Goal: Task Accomplishment & Management: Use online tool/utility

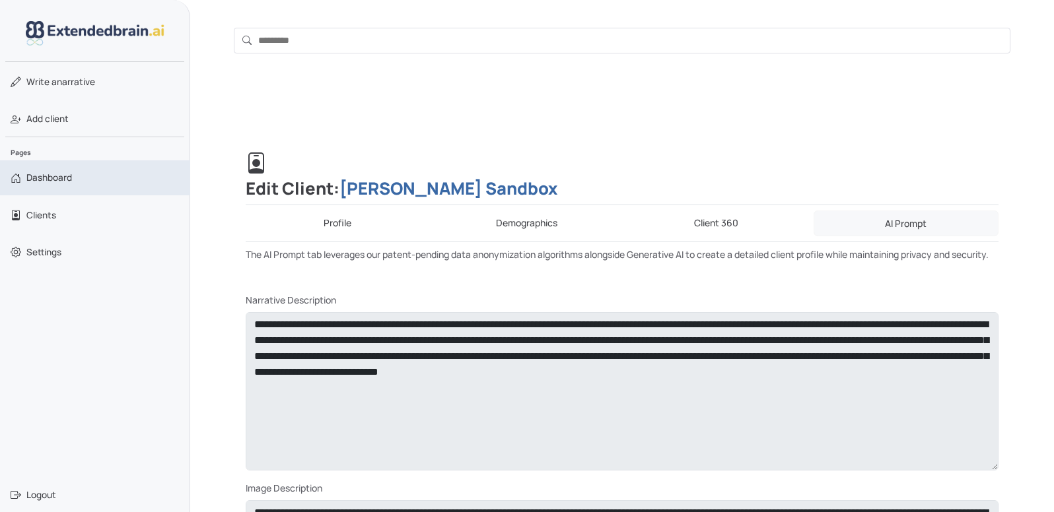
click at [59, 178] on span "Dashboard" at bounding box center [49, 177] width 46 height 13
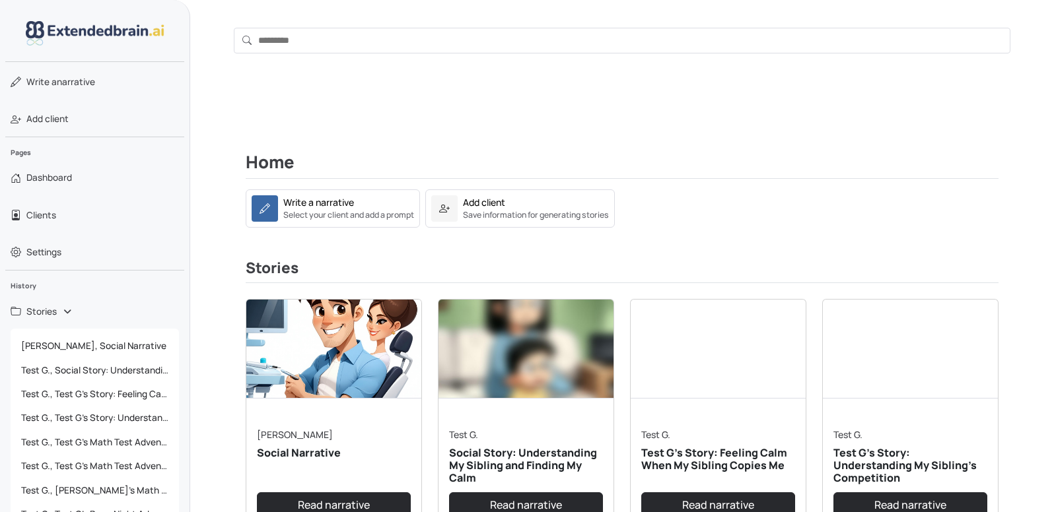
scroll to position [18, 0]
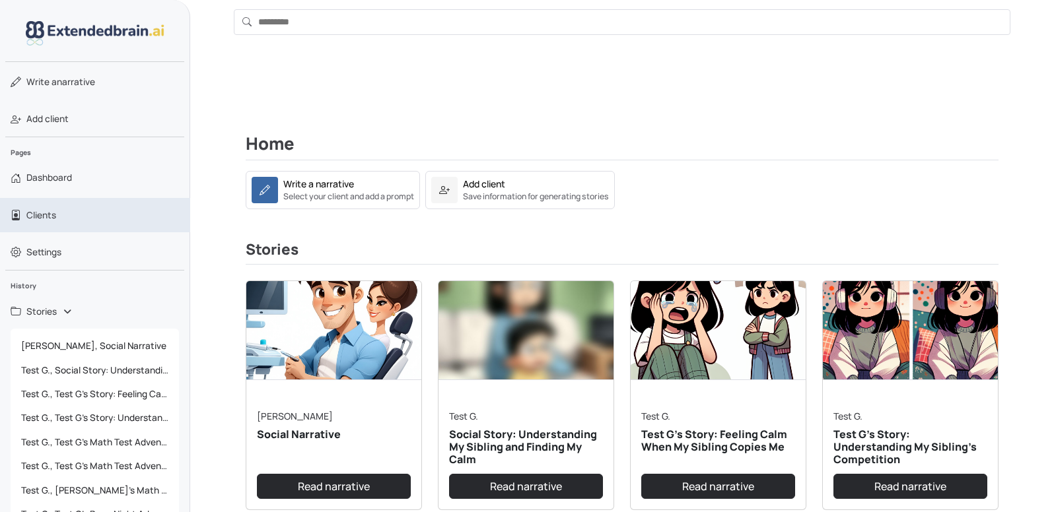
click at [35, 217] on span "Clients" at bounding box center [41, 215] width 30 height 13
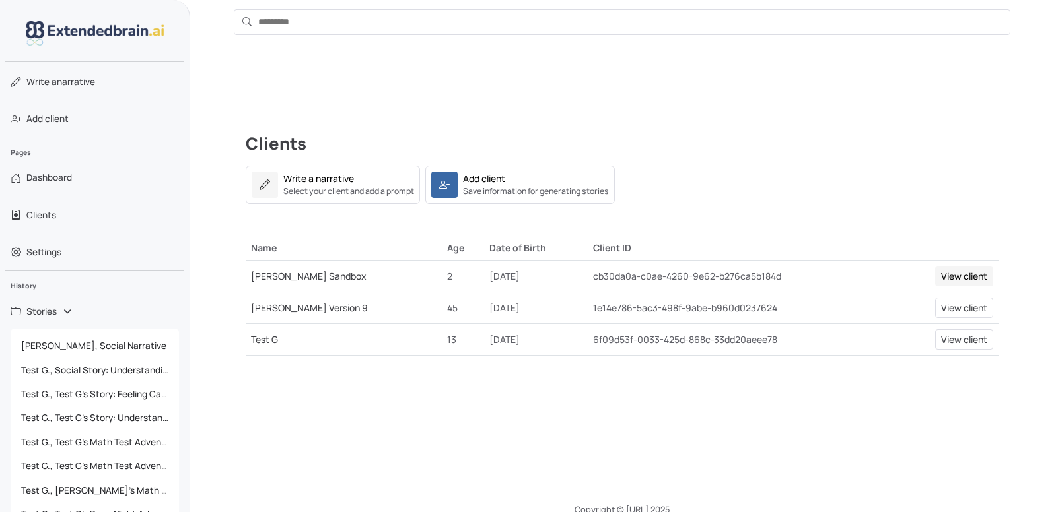
click at [940, 273] on link "View client" at bounding box center [964, 276] width 58 height 20
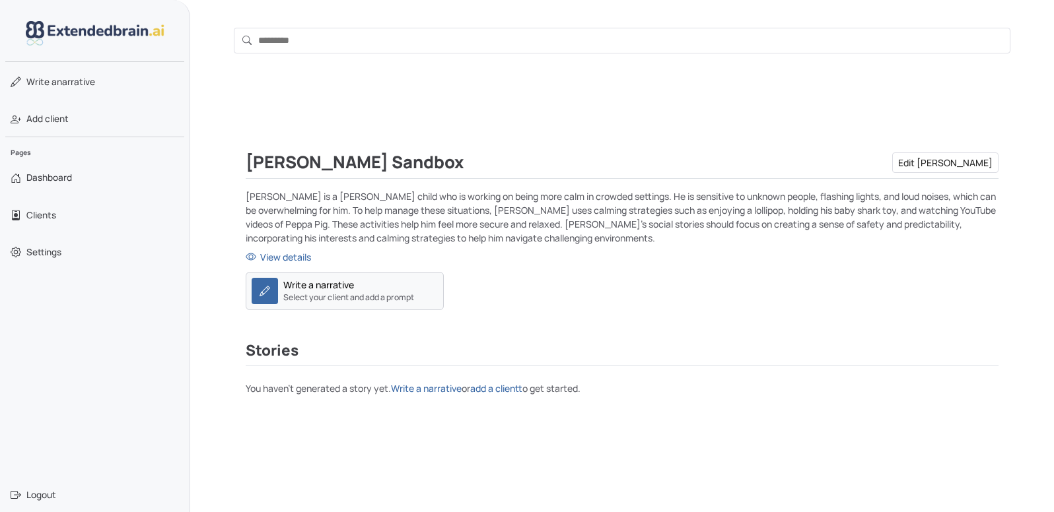
click at [347, 296] on small "Select your client and add a prompt" at bounding box center [348, 298] width 131 height 12
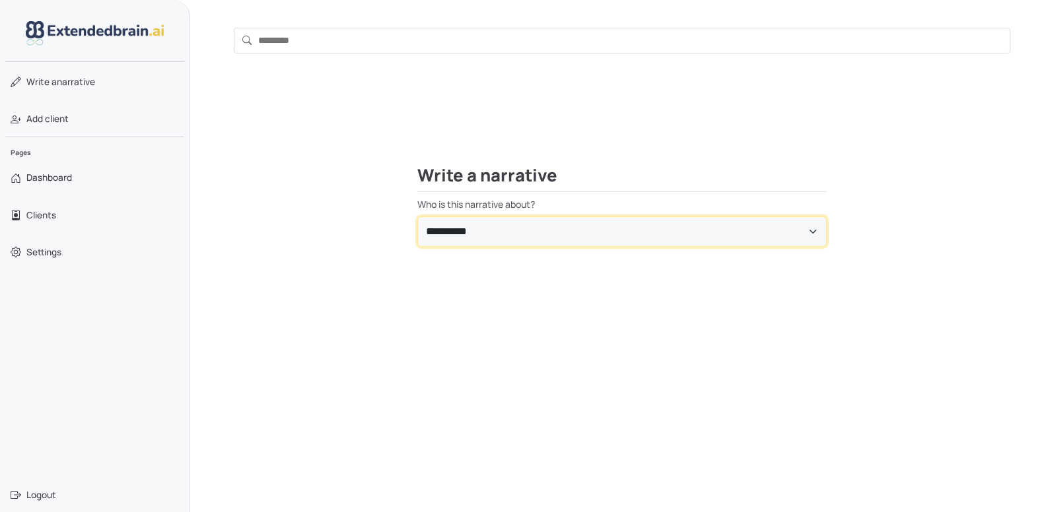
select select "**********"
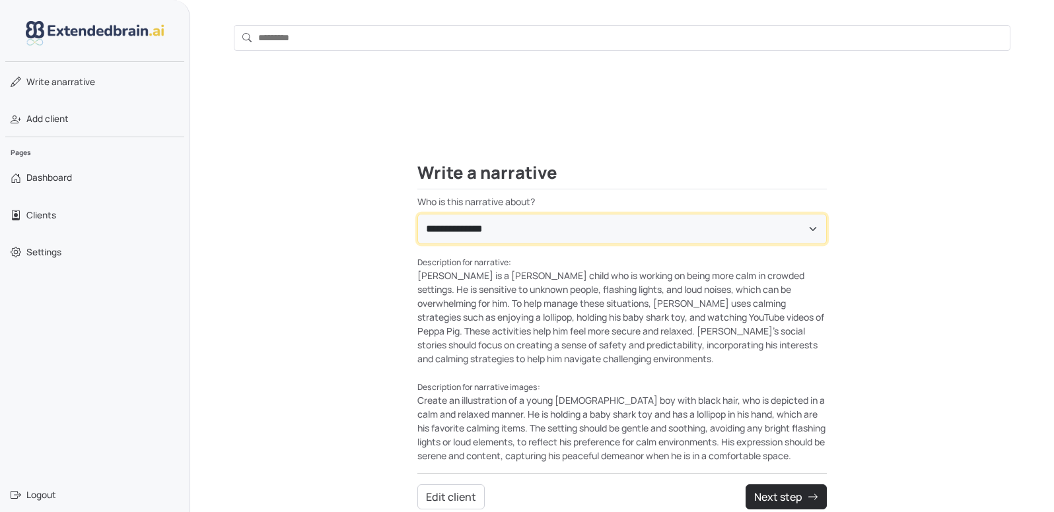
scroll to position [81, 0]
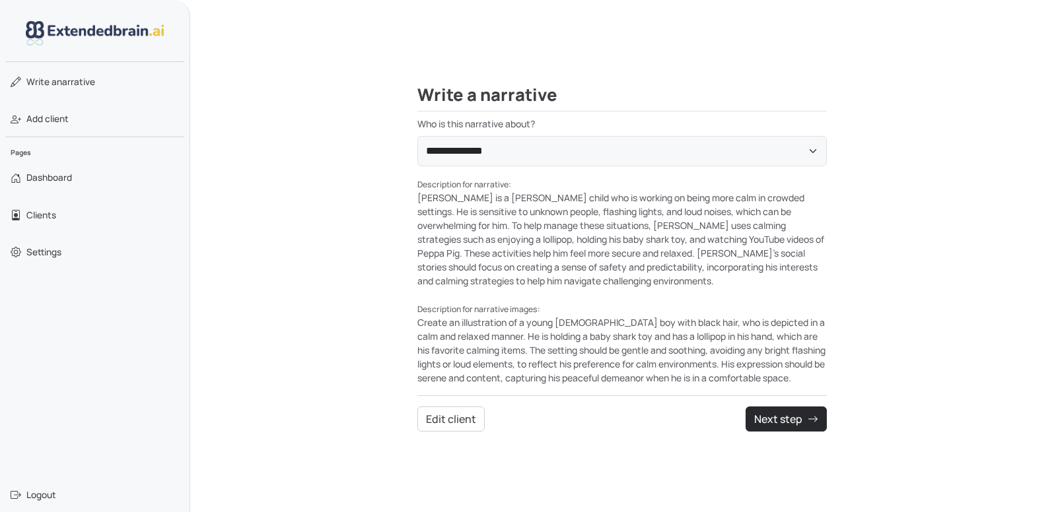
click at [574, 273] on div "Description for narrative: Subash is a young child who is working on being more…" at bounding box center [621, 232] width 409 height 111
click at [682, 245] on div "Description for narrative: Subash is a young child who is working on being more…" at bounding box center [621, 232] width 409 height 111
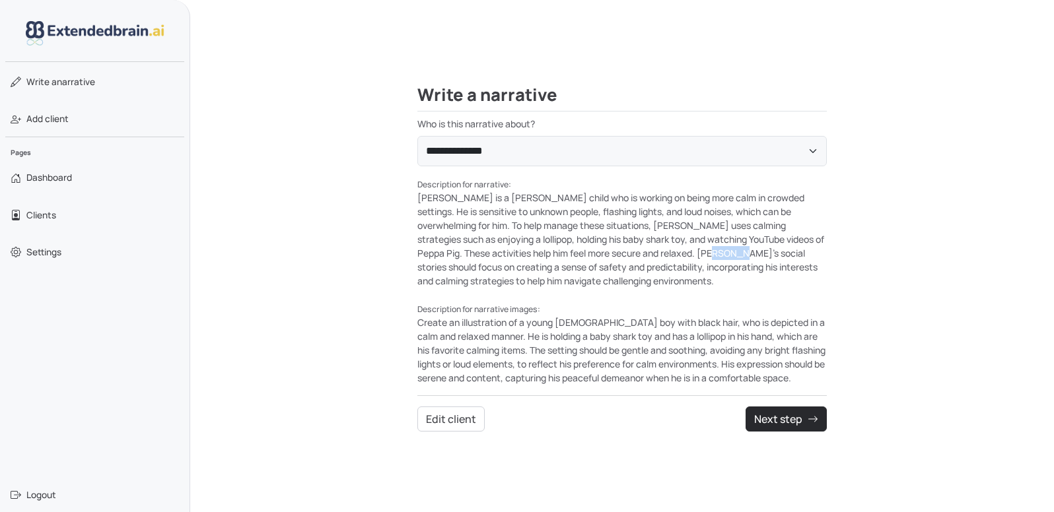
click at [682, 245] on div "Description for narrative: Subash is a young child who is working on being more…" at bounding box center [621, 232] width 409 height 111
click at [772, 414] on button "Next step" at bounding box center [785, 419] width 81 height 25
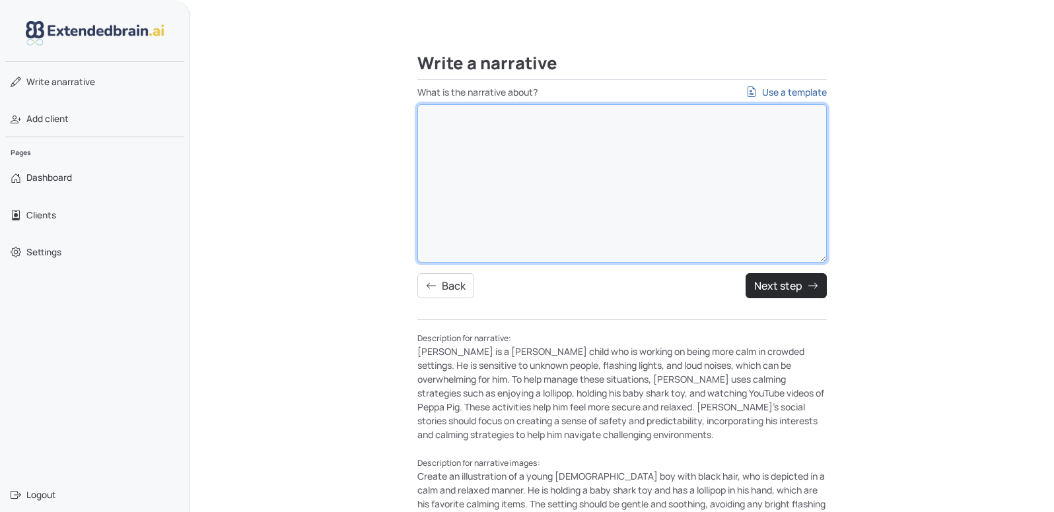
click at [504, 201] on textarea "What is the narrative about? Use a template" at bounding box center [621, 183] width 409 height 158
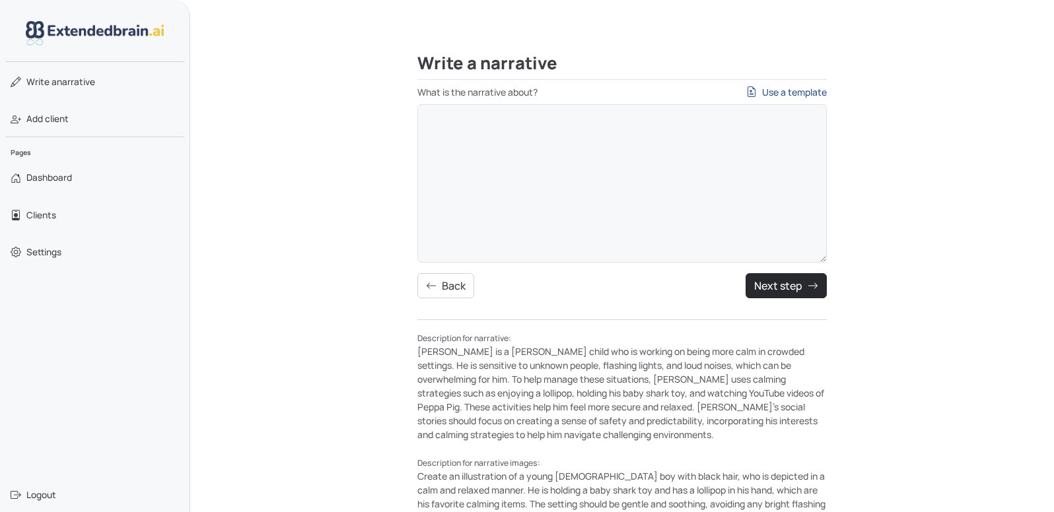
click at [794, 90] on link "Use a template" at bounding box center [786, 92] width 81 height 14
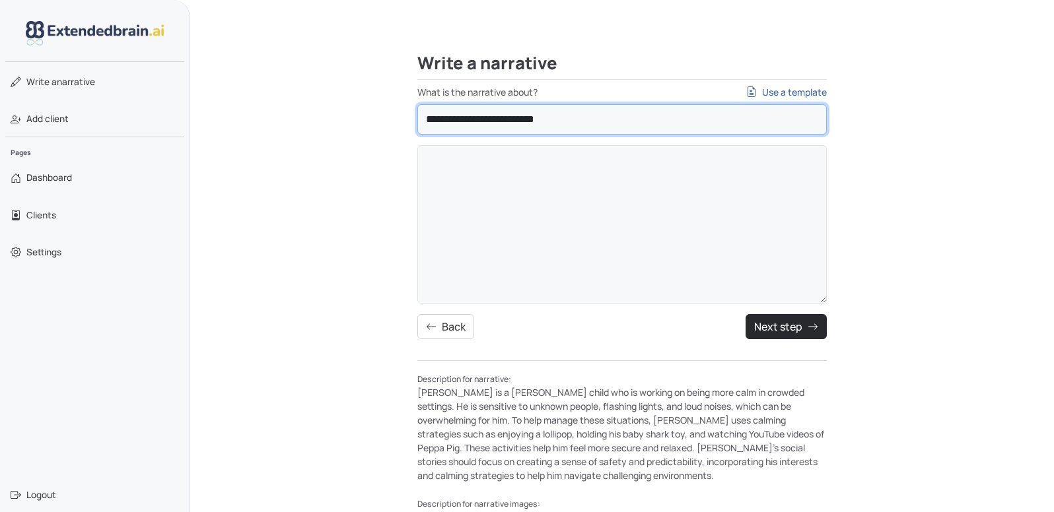
select select "**********"
type textarea "**********"
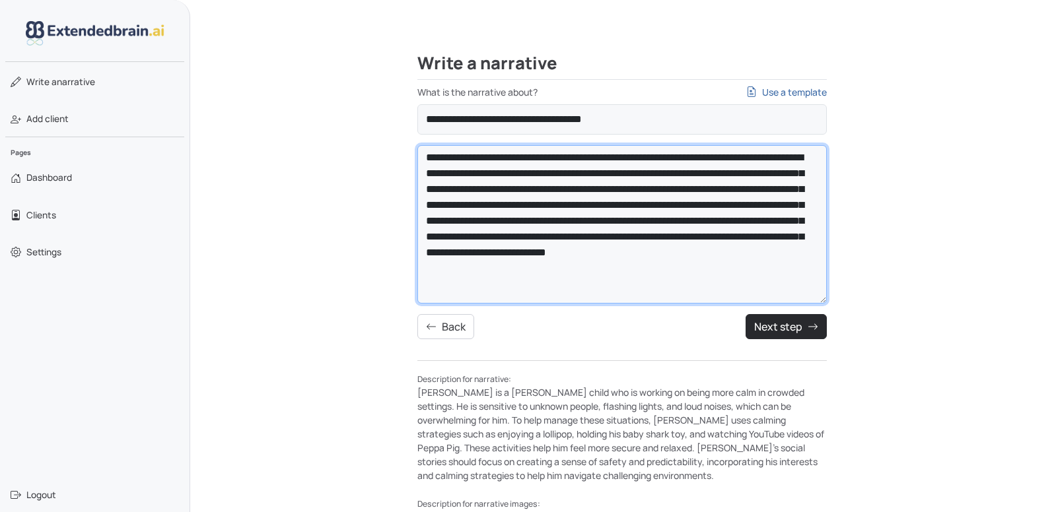
click at [564, 212] on textarea "**********" at bounding box center [621, 224] width 409 height 158
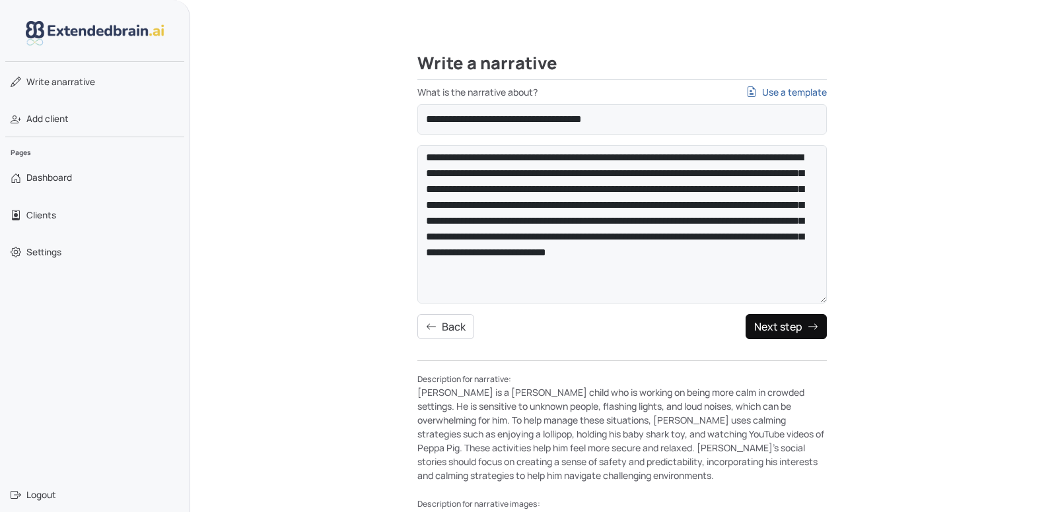
click at [798, 328] on button "Next step" at bounding box center [785, 326] width 81 height 25
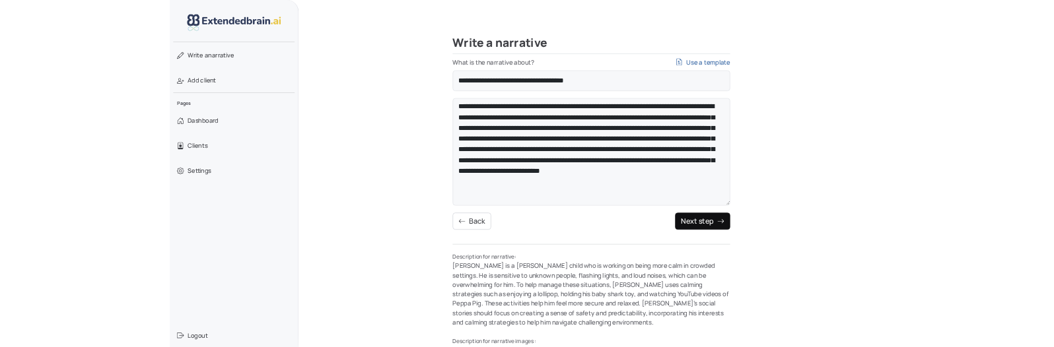
scroll to position [41, 0]
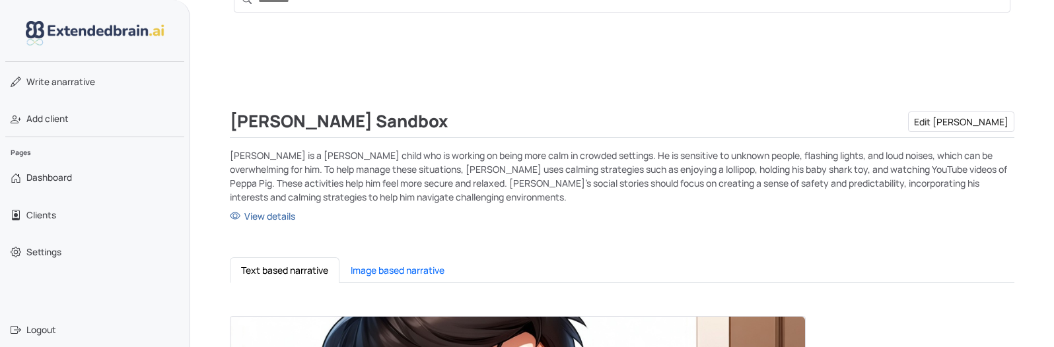
click at [940, 120] on div "Subash Sandbox Edit Subash" at bounding box center [622, 122] width 784 height 20
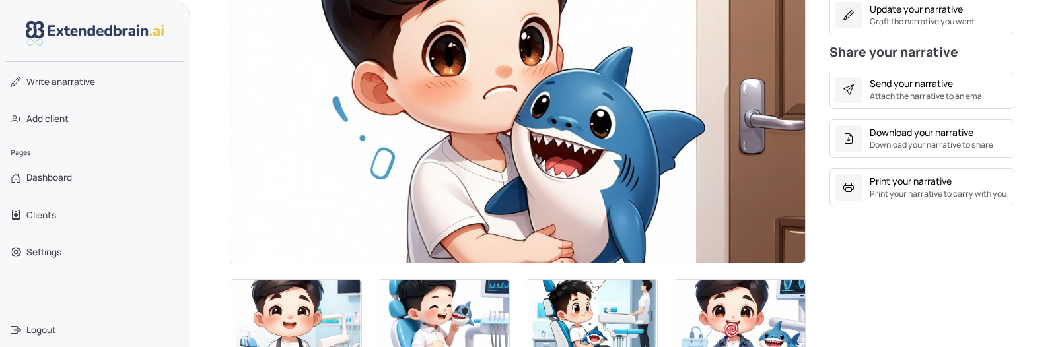
scroll to position [516, 0]
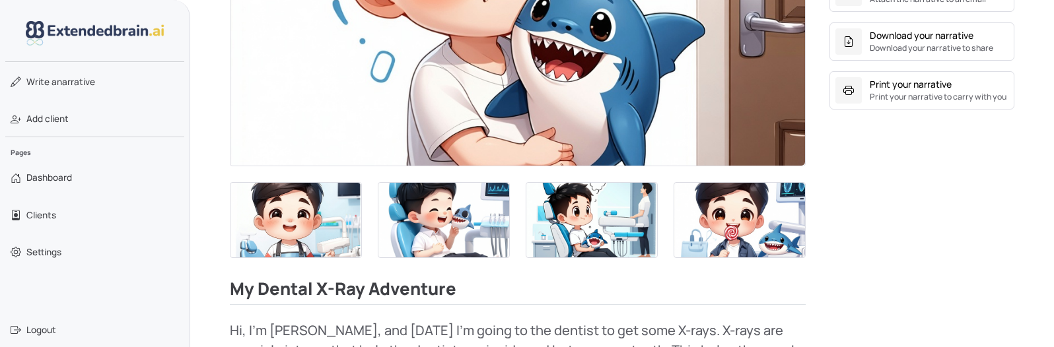
click at [382, 221] on img at bounding box center [443, 220] width 131 height 75
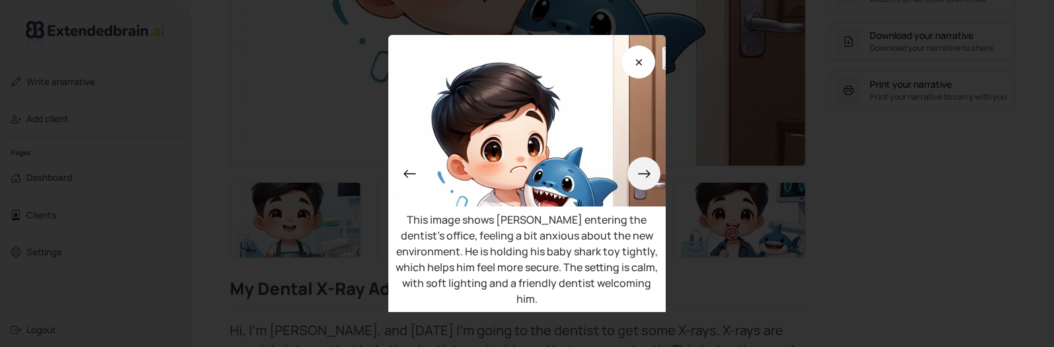
click at [651, 167] on icon at bounding box center [644, 174] width 14 height 14
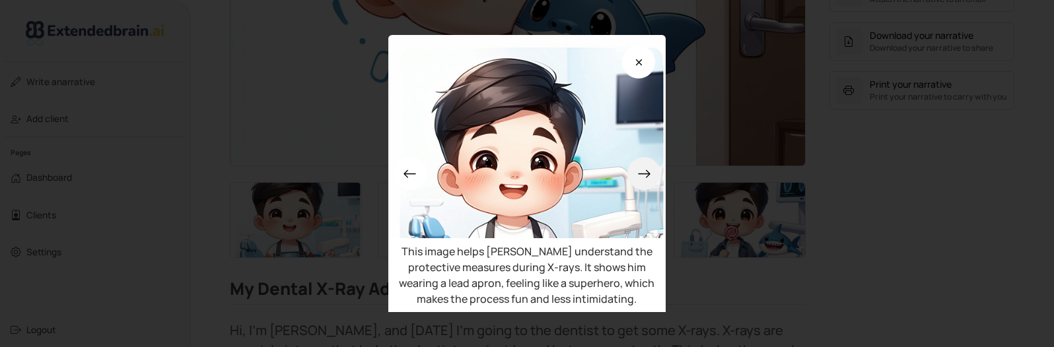
click at [650, 174] on icon at bounding box center [644, 174] width 12 height 8
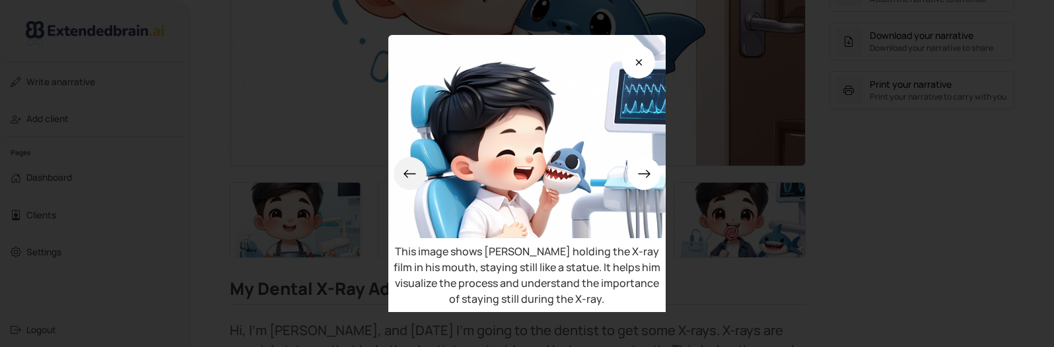
click at [403, 170] on icon at bounding box center [410, 174] width 14 height 14
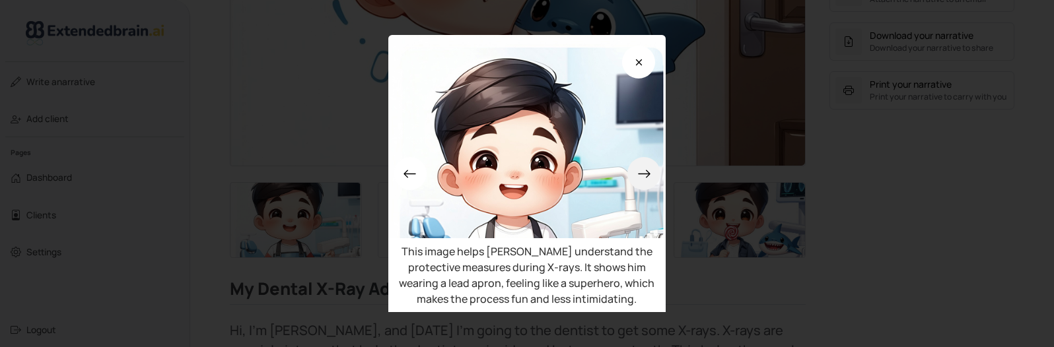
click at [651, 176] on icon at bounding box center [644, 174] width 14 height 14
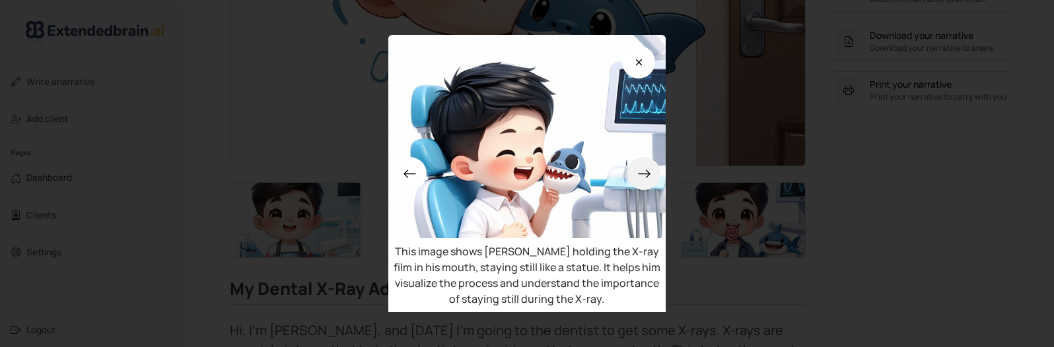
click at [651, 178] on icon at bounding box center [644, 174] width 14 height 14
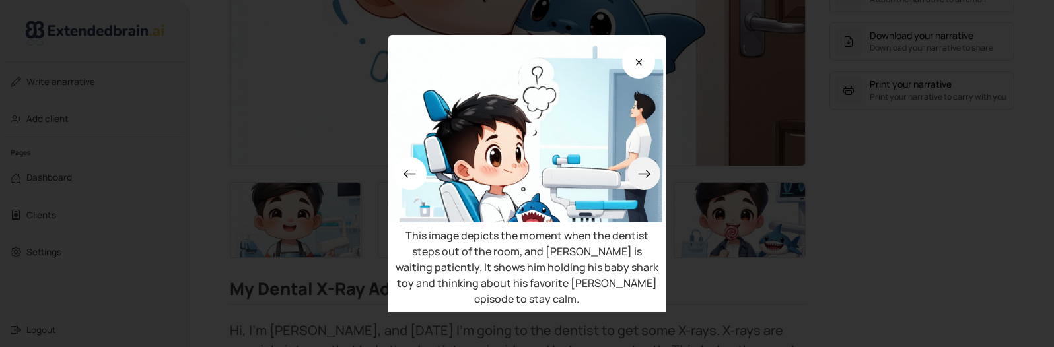
click at [651, 177] on icon at bounding box center [644, 174] width 14 height 14
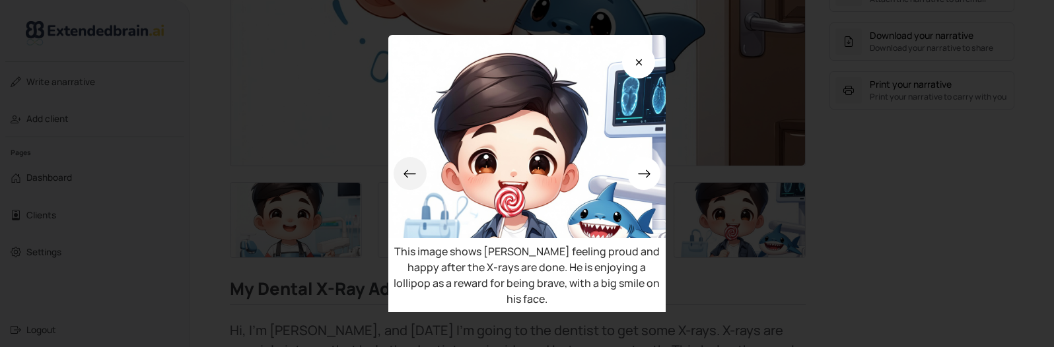
click at [403, 178] on icon at bounding box center [410, 174] width 14 height 14
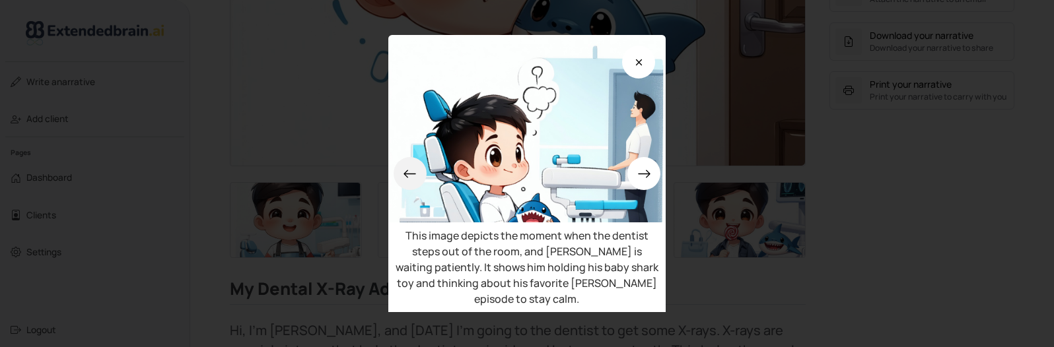
click at [403, 178] on icon at bounding box center [410, 174] width 14 height 14
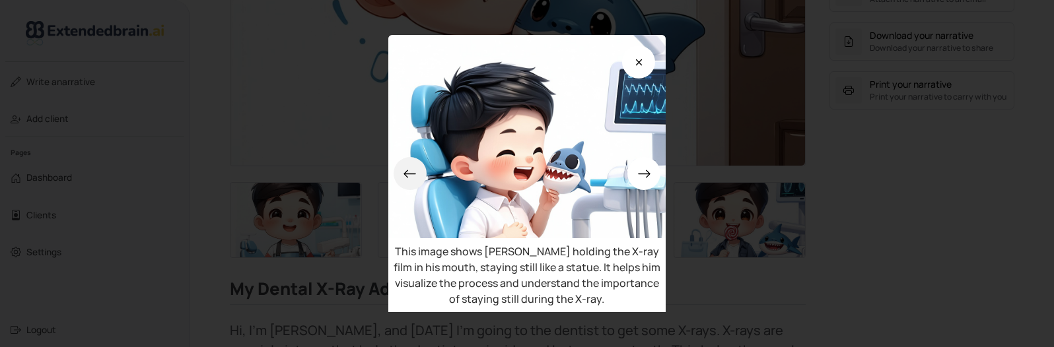
click at [403, 178] on icon at bounding box center [410, 174] width 14 height 14
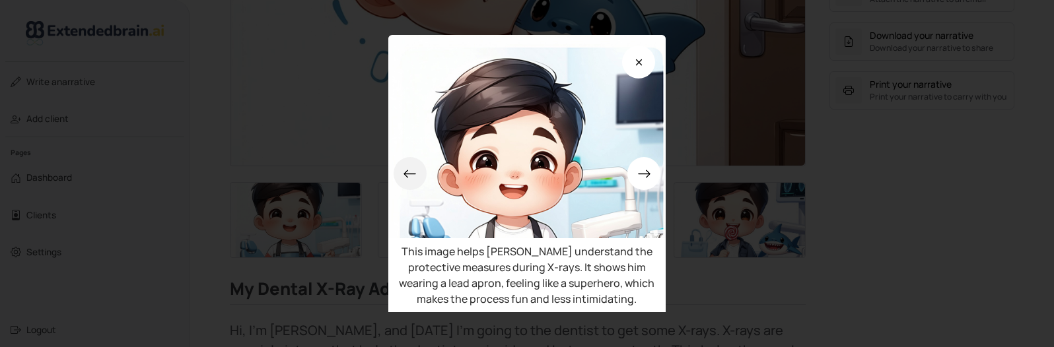
click at [403, 179] on icon at bounding box center [410, 174] width 14 height 14
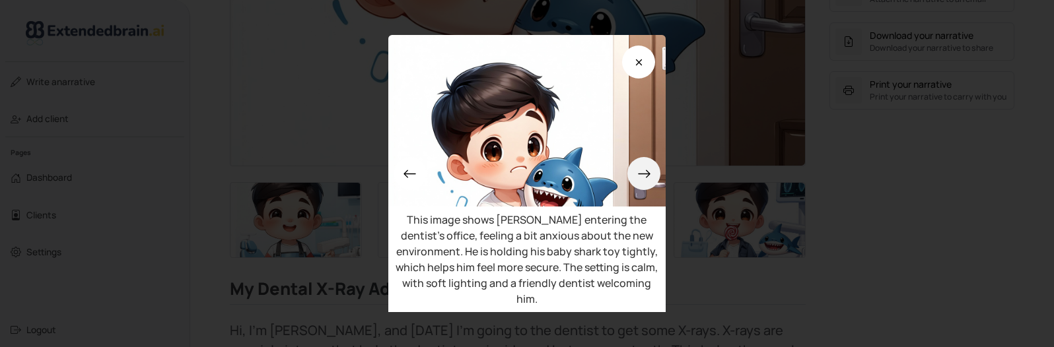
click at [651, 167] on icon at bounding box center [644, 174] width 14 height 14
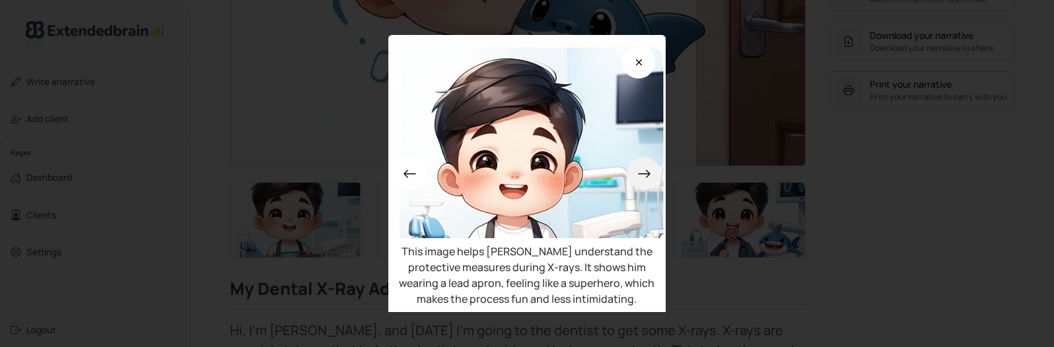
click at [660, 166] on button at bounding box center [643, 173] width 33 height 33
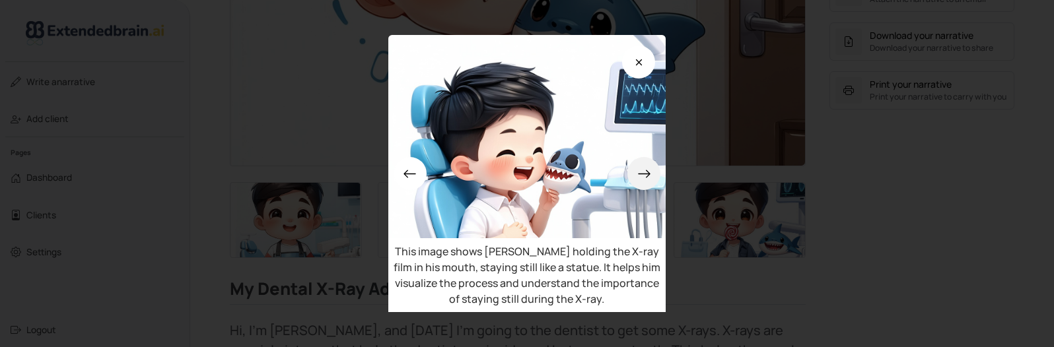
click at [660, 166] on button at bounding box center [643, 173] width 33 height 33
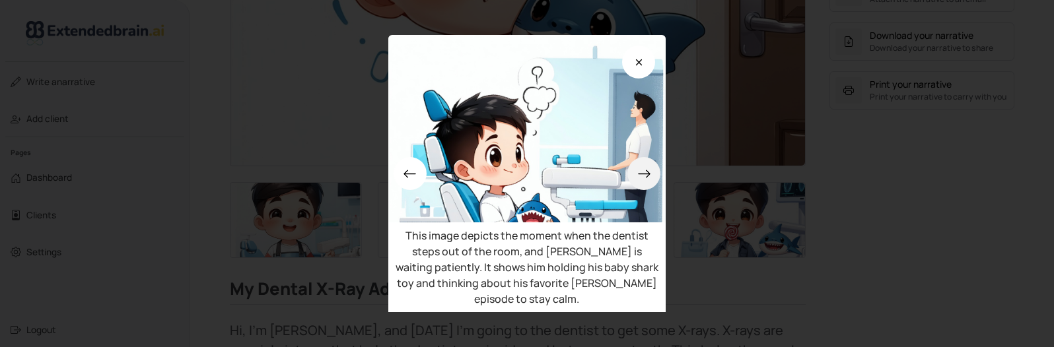
click at [660, 166] on button at bounding box center [643, 173] width 33 height 33
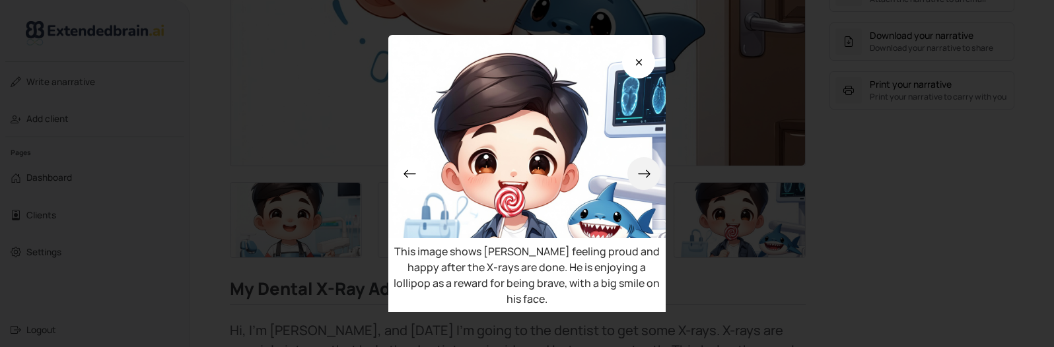
click at [660, 165] on button at bounding box center [643, 173] width 33 height 33
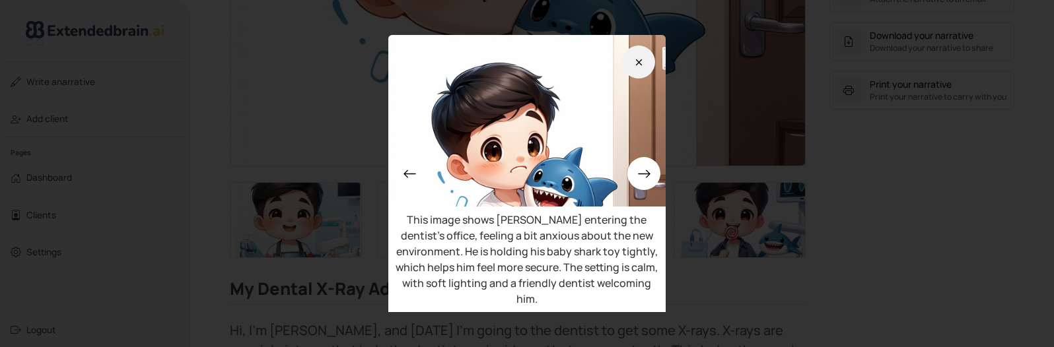
click at [655, 54] on button at bounding box center [638, 62] width 33 height 33
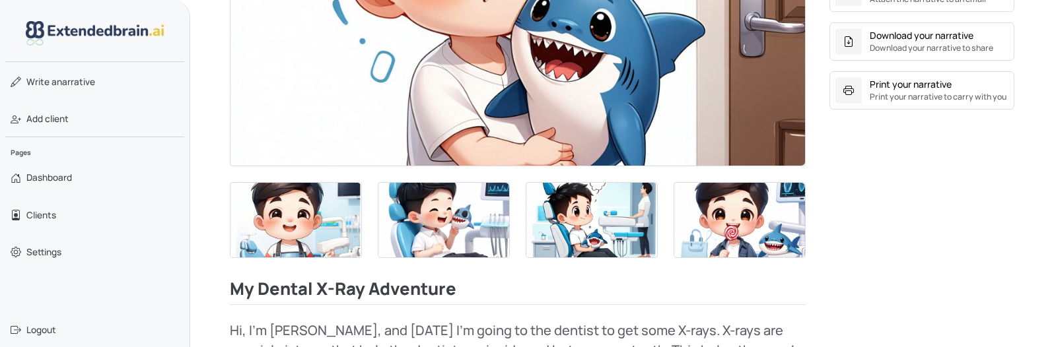
click at [329, 227] on img at bounding box center [295, 220] width 131 height 75
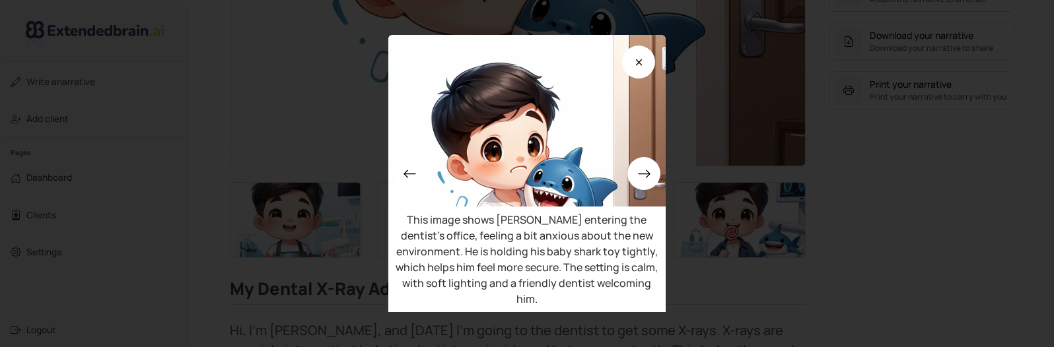
click at [646, 62] on icon at bounding box center [639, 62] width 14 height 14
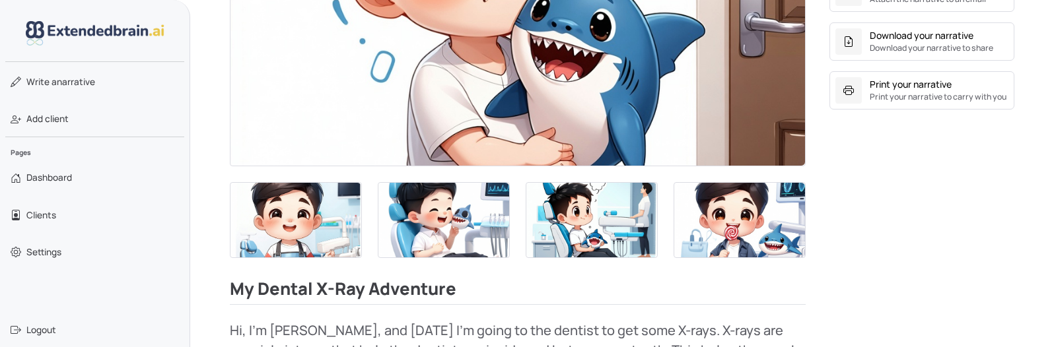
scroll to position [615, 0]
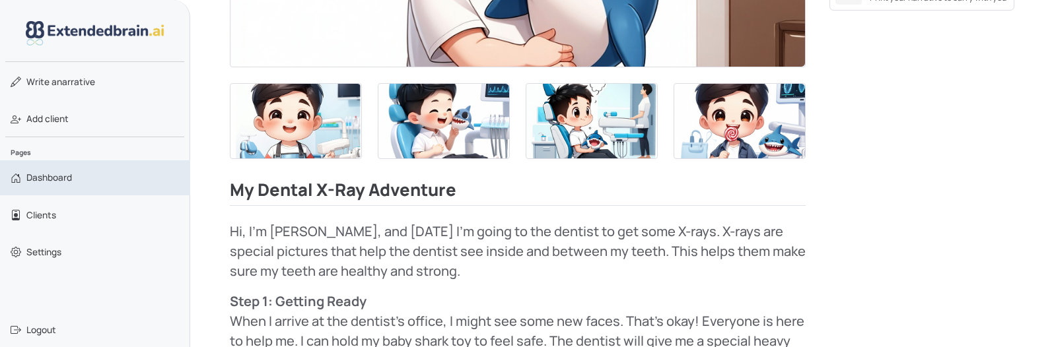
click at [59, 186] on link "Dashboard" at bounding box center [95, 177] width 190 height 34
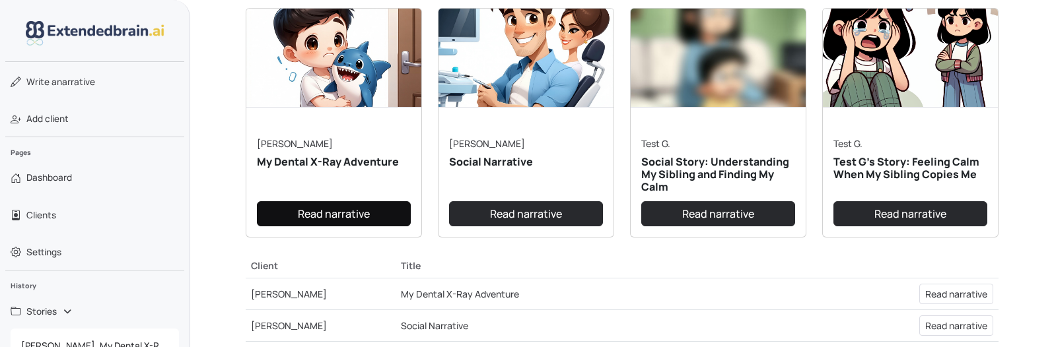
click at [340, 213] on link "Read narrative" at bounding box center [334, 213] width 154 height 25
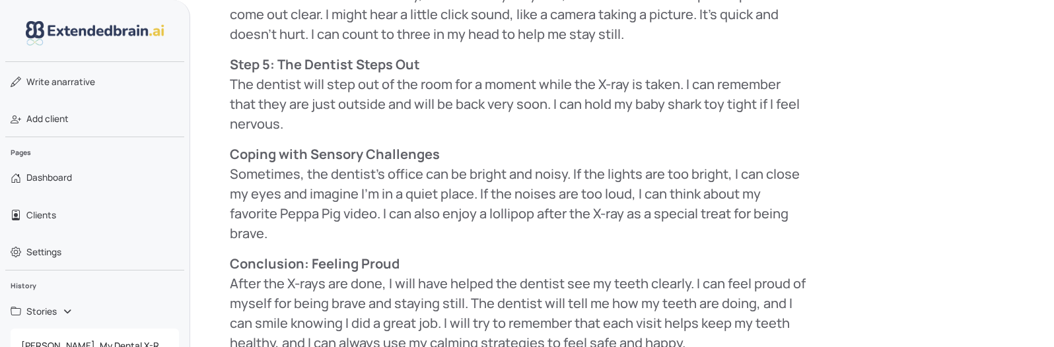
scroll to position [1357, 0]
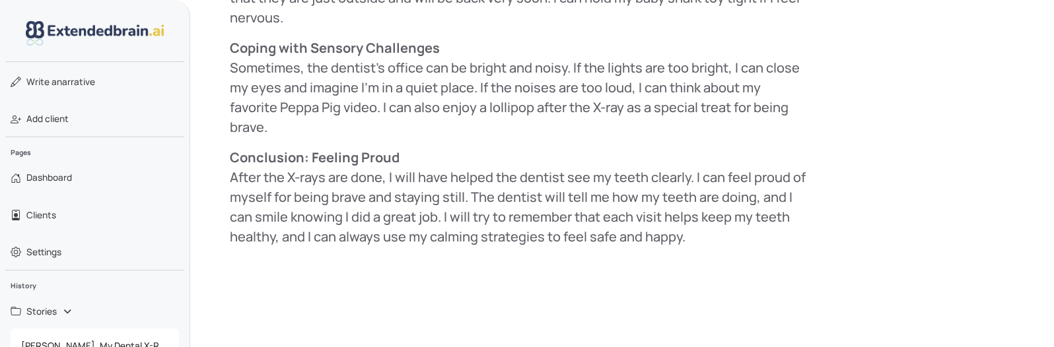
click at [510, 197] on p "Conclusion: Feeling Proud After the X-rays are done, I will have helped the den…" at bounding box center [518, 197] width 576 height 99
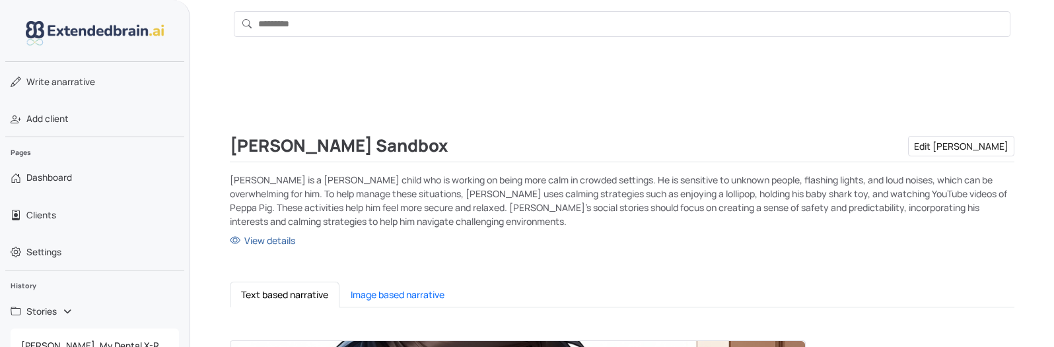
scroll to position [66, 0]
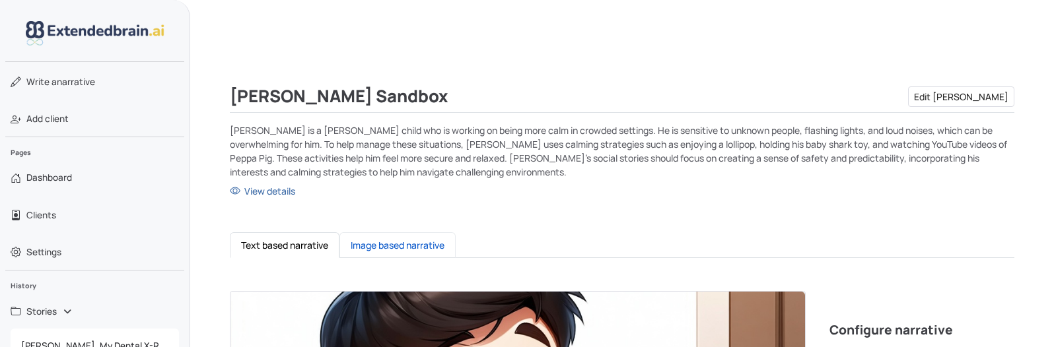
click at [400, 244] on button "Image based narrative" at bounding box center [397, 245] width 116 height 26
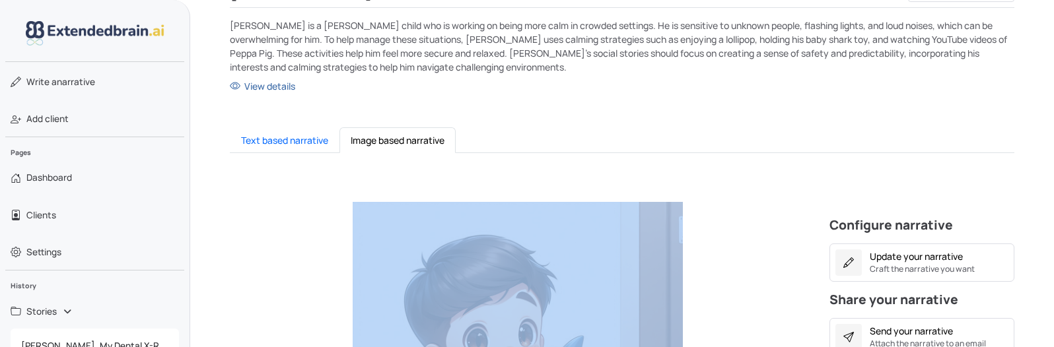
scroll to position [285, 0]
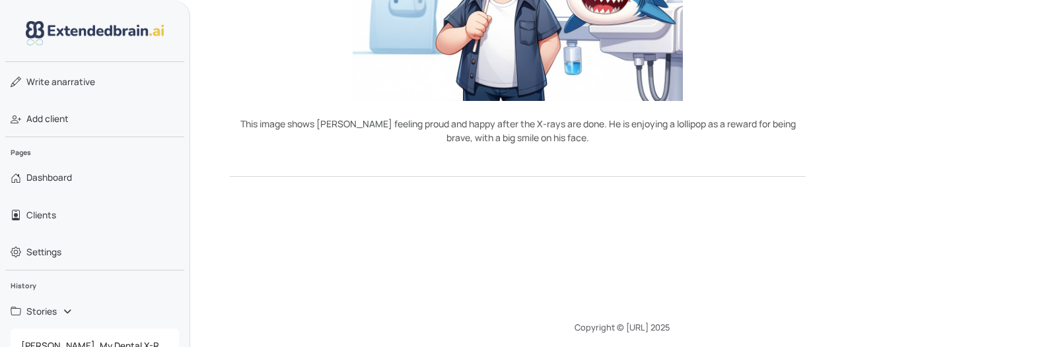
scroll to position [2355, 0]
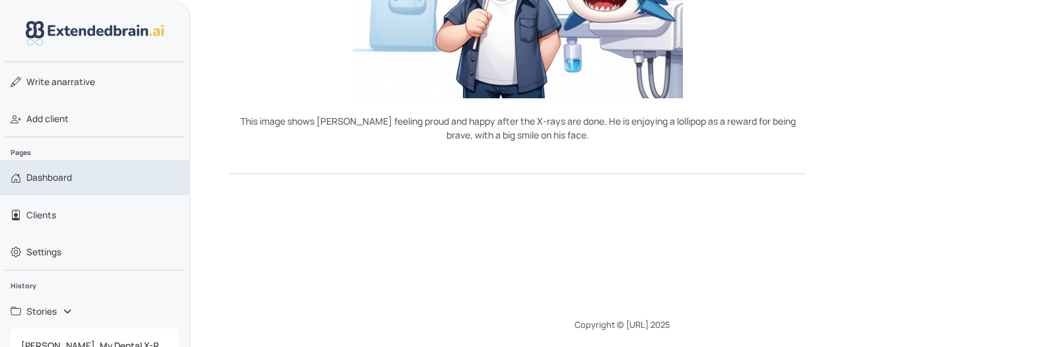
click at [46, 177] on span "Dashboard" at bounding box center [49, 177] width 46 height 13
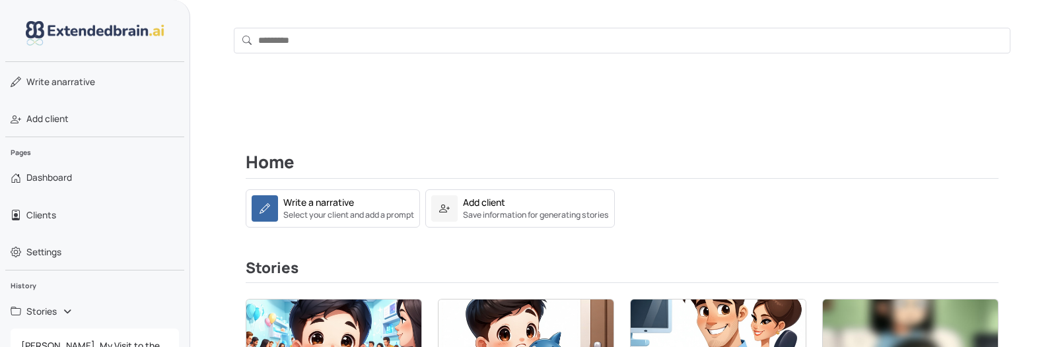
click at [323, 188] on section "Home Write a narrative Select your client and add a prompt Add client Save info…" at bounding box center [622, 189] width 753 height 75
click at [339, 207] on div "Write a narrative" at bounding box center [318, 202] width 71 height 14
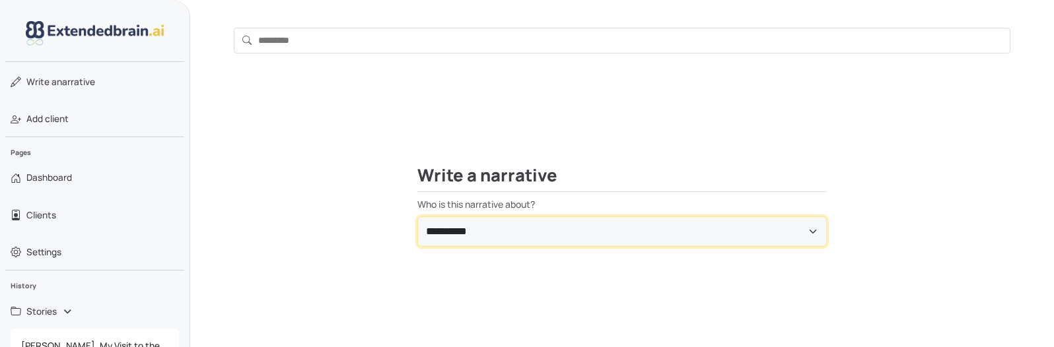
select select "**********"
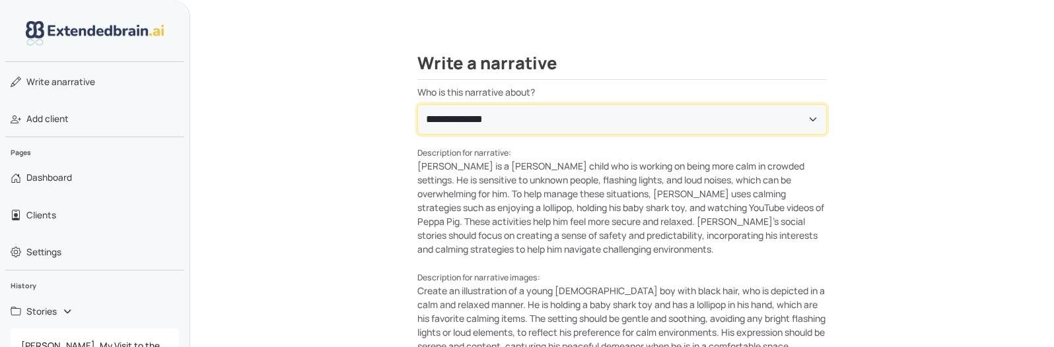
scroll to position [236, 0]
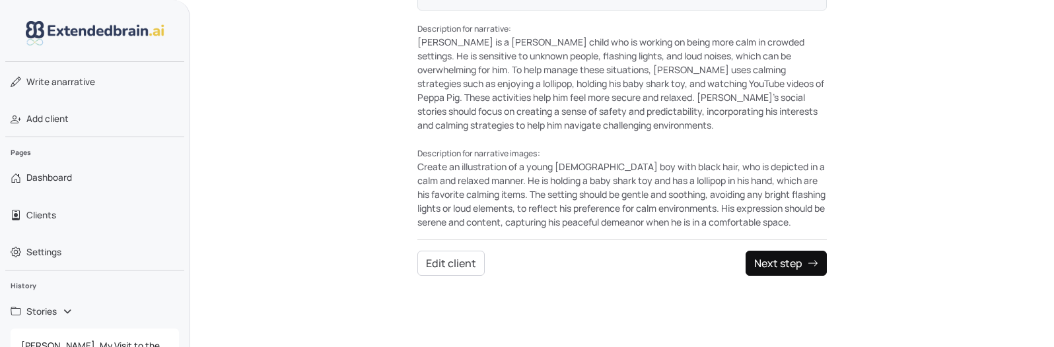
click at [800, 259] on button "Next step" at bounding box center [785, 263] width 81 height 25
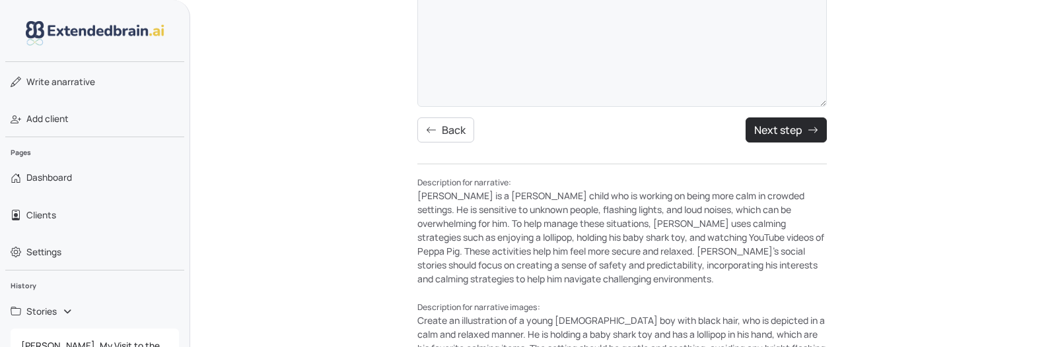
scroll to position [16, 0]
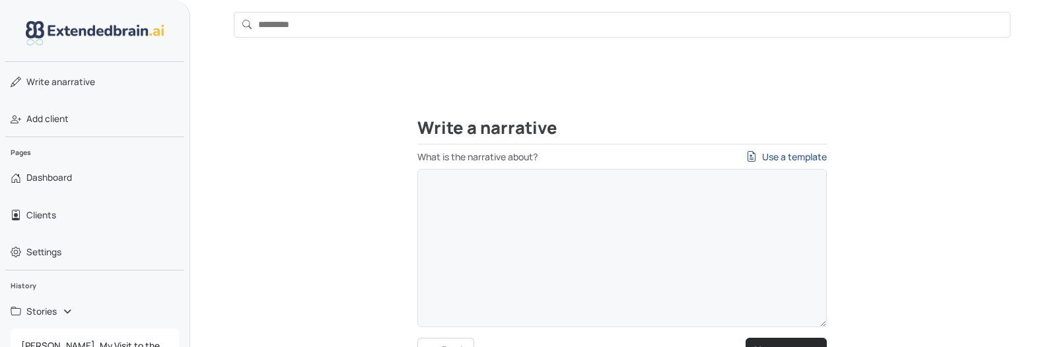
click at [801, 152] on link "Use a template" at bounding box center [786, 157] width 81 height 14
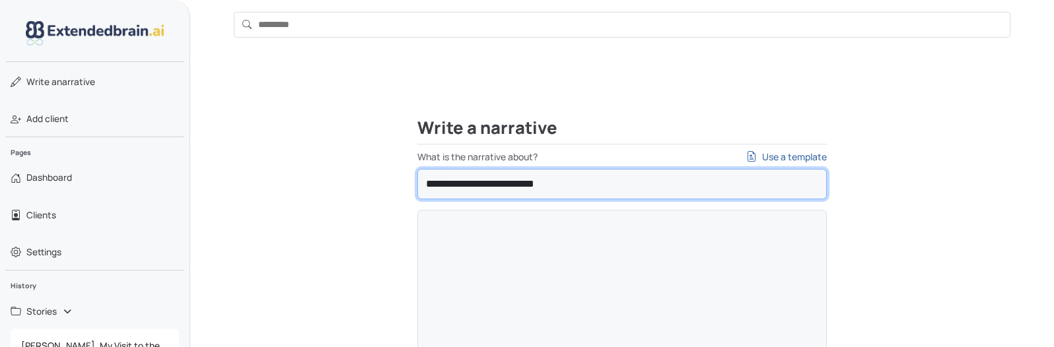
select select "**********"
type textarea "**********"
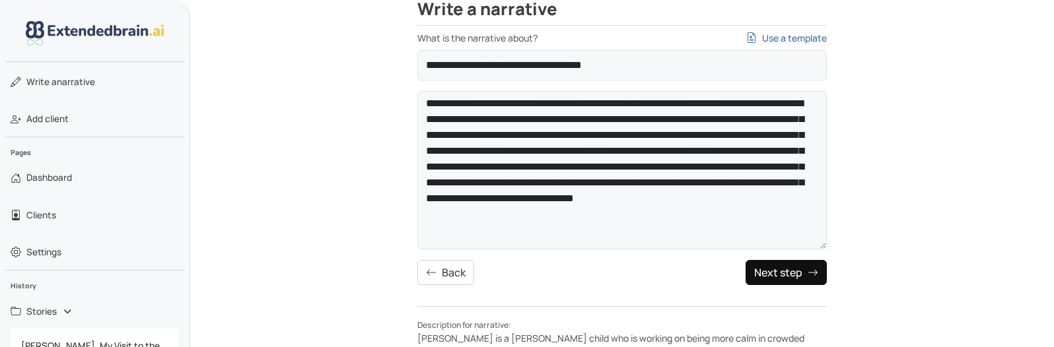
click at [791, 278] on button "Next step" at bounding box center [785, 272] width 81 height 25
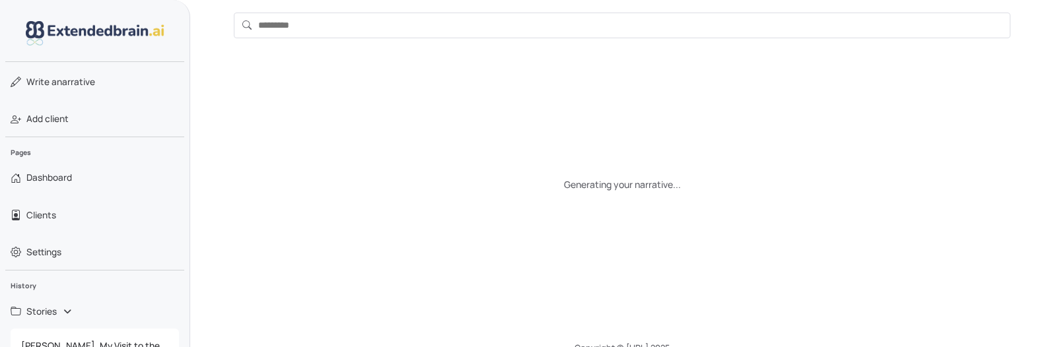
scroll to position [0, 0]
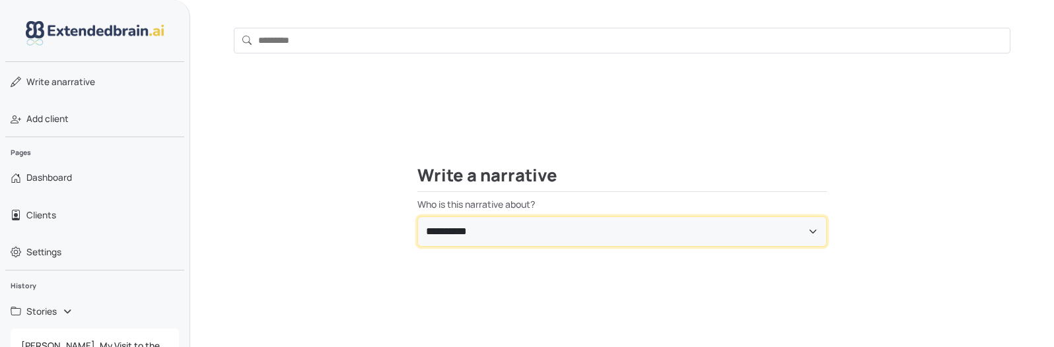
select select "**********"
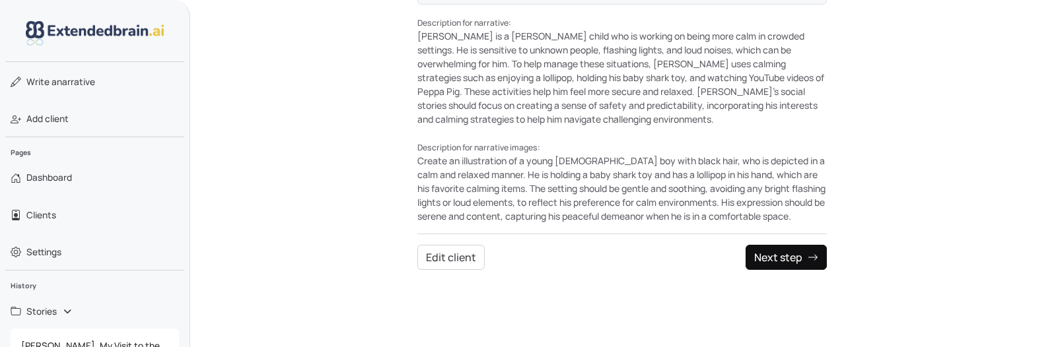
click at [784, 261] on button "Next step" at bounding box center [785, 257] width 81 height 25
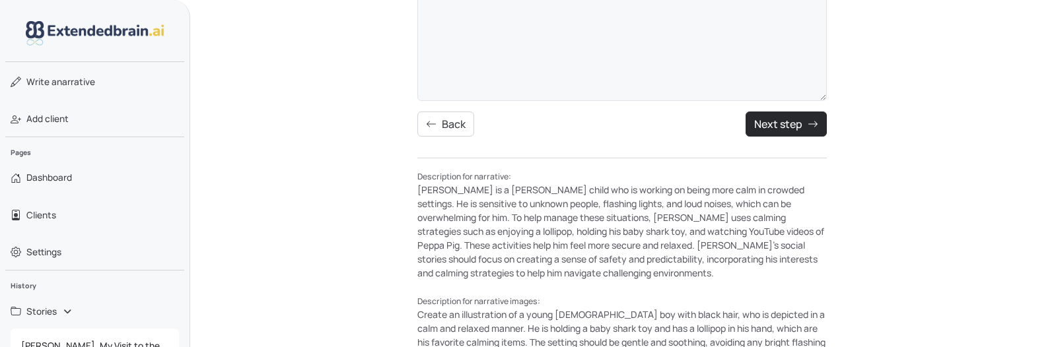
scroll to position [65, 0]
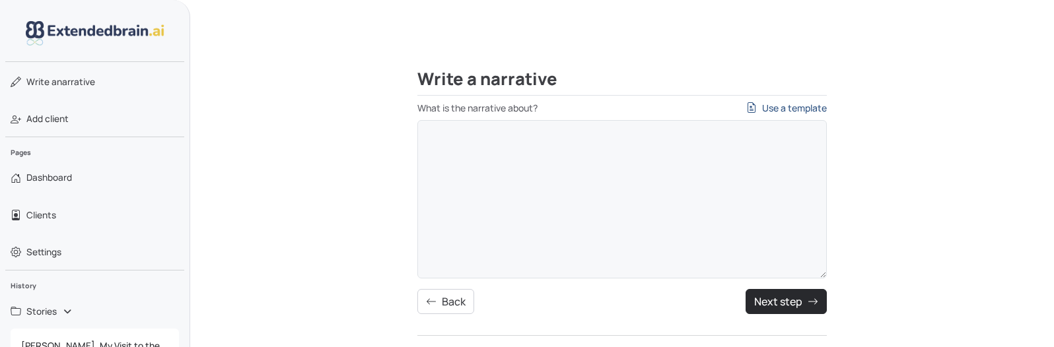
click at [790, 114] on link "Use a template" at bounding box center [786, 108] width 81 height 14
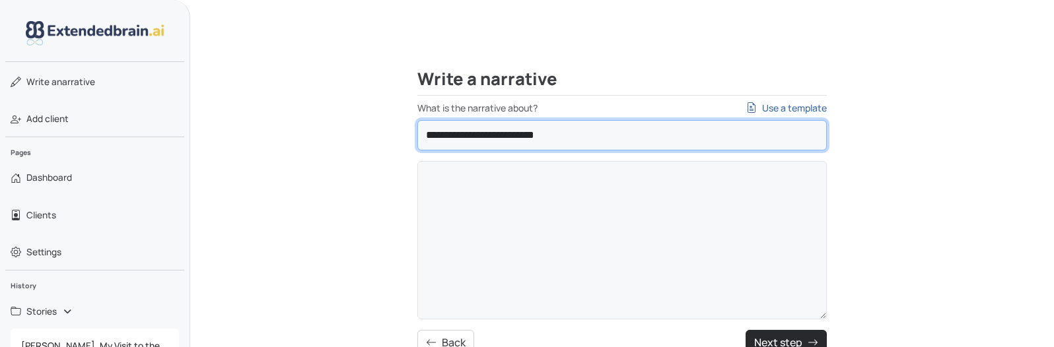
select select "**********"
type textarea "**********"
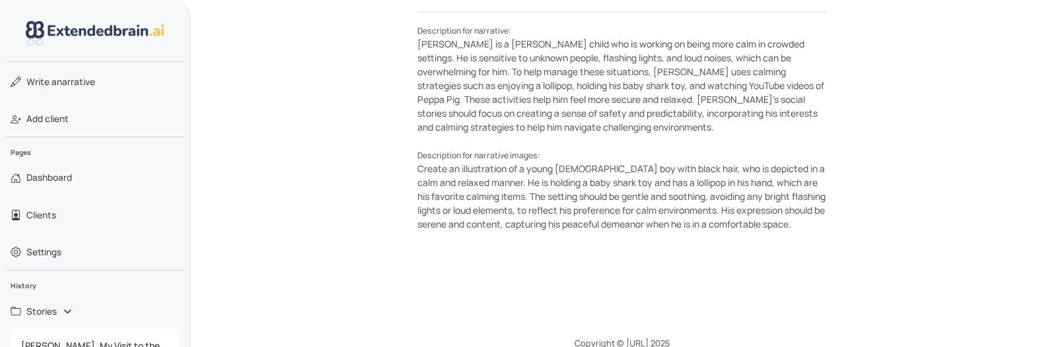
scroll to position [450, 0]
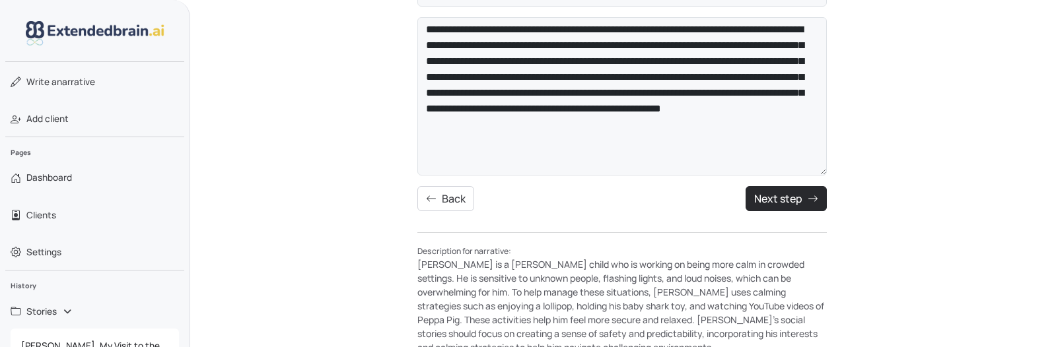
click at [797, 200] on button "Next step" at bounding box center [785, 198] width 81 height 25
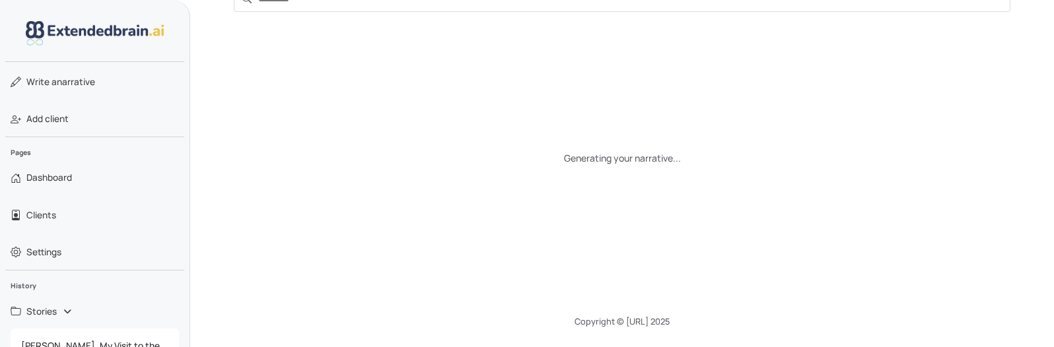
scroll to position [41, 0]
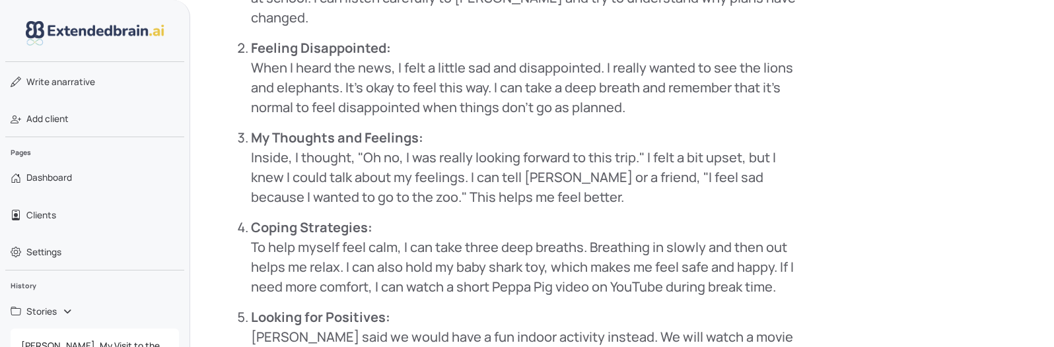
scroll to position [1025, 0]
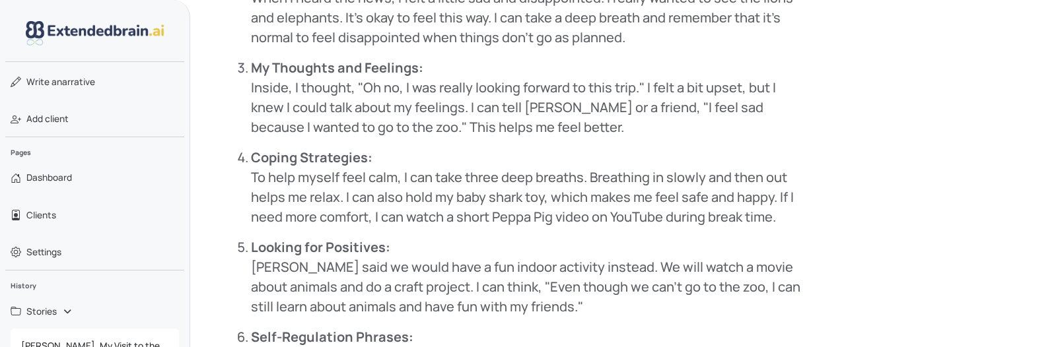
click at [554, 197] on p "Coping Strategies: To help myself feel calm, I can take three deep breaths. Bre…" at bounding box center [528, 187] width 555 height 79
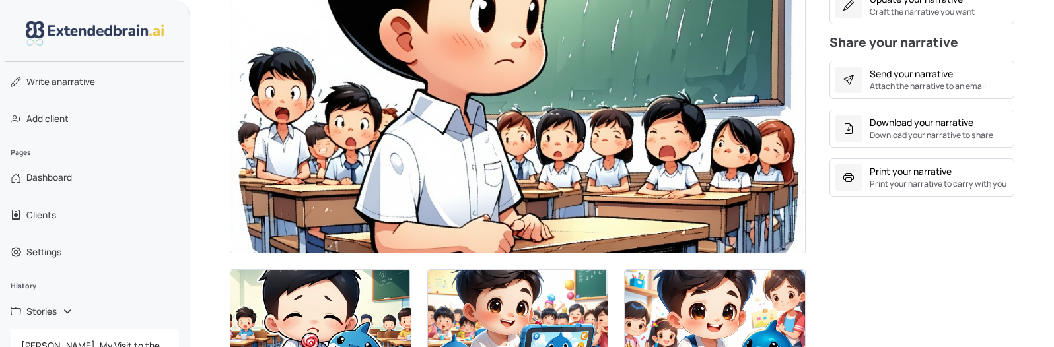
scroll to position [350, 0]
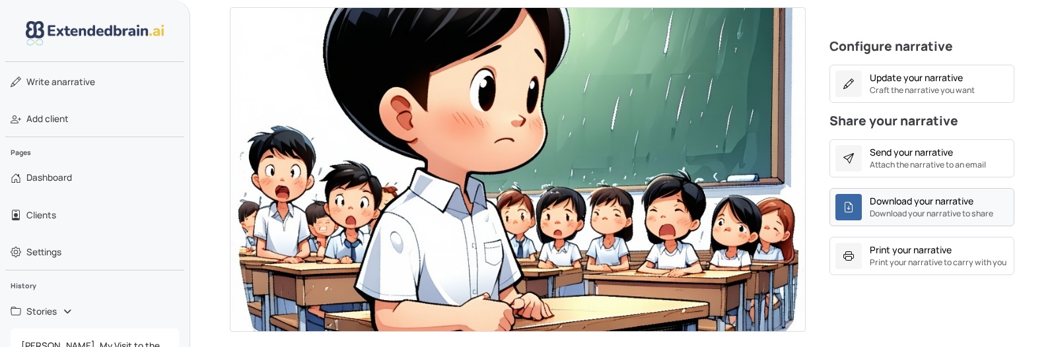
click at [923, 203] on div "Download your narrative" at bounding box center [921, 201] width 104 height 14
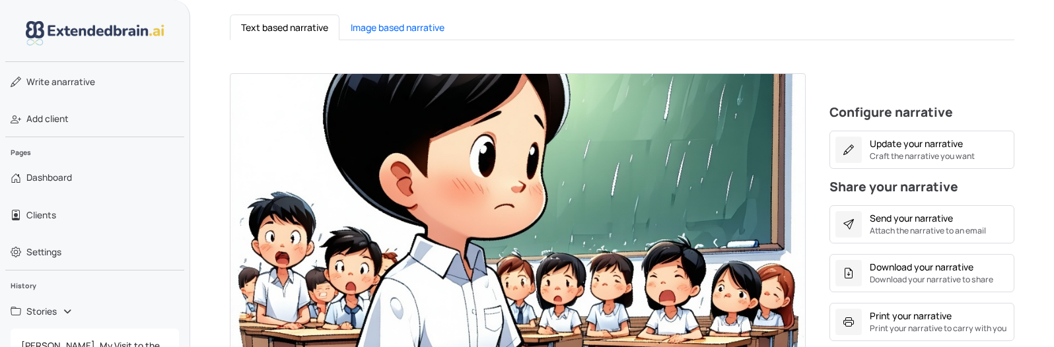
scroll to position [229, 0]
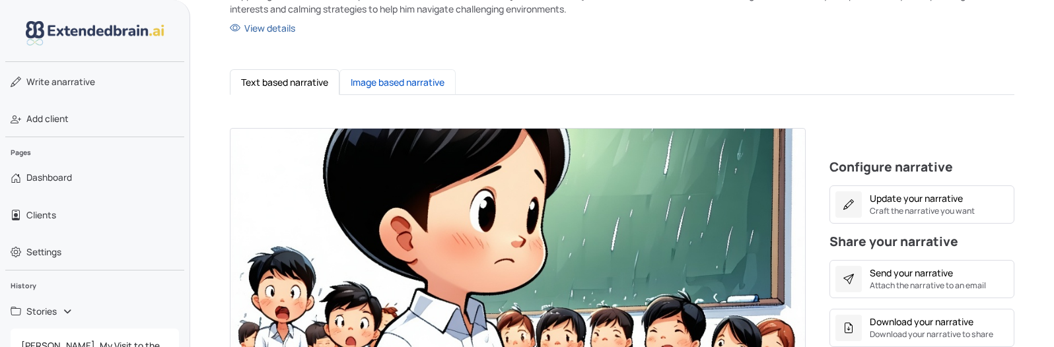
click at [407, 88] on button "Image based narrative" at bounding box center [397, 82] width 116 height 26
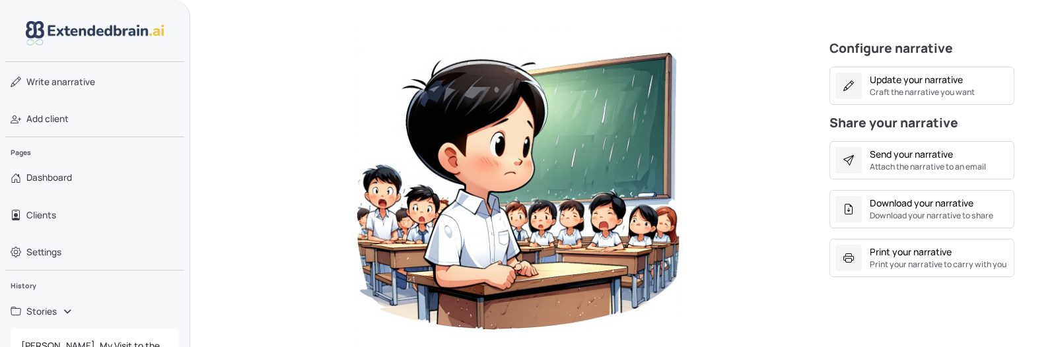
scroll to position [462, 0]
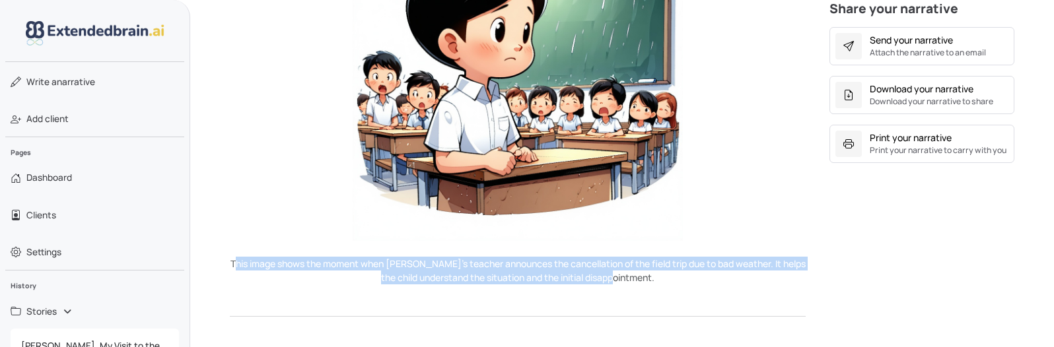
drag, startPoint x: 639, startPoint y: 276, endPoint x: 247, endPoint y: 264, distance: 392.3
click at [247, 264] on p "This image shows the moment when [PERSON_NAME]'s teacher announces the cancella…" at bounding box center [518, 271] width 576 height 28
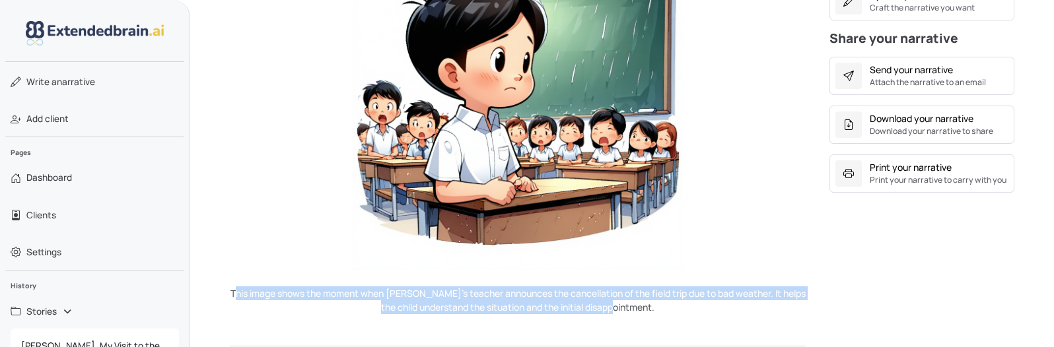
scroll to position [849, 0]
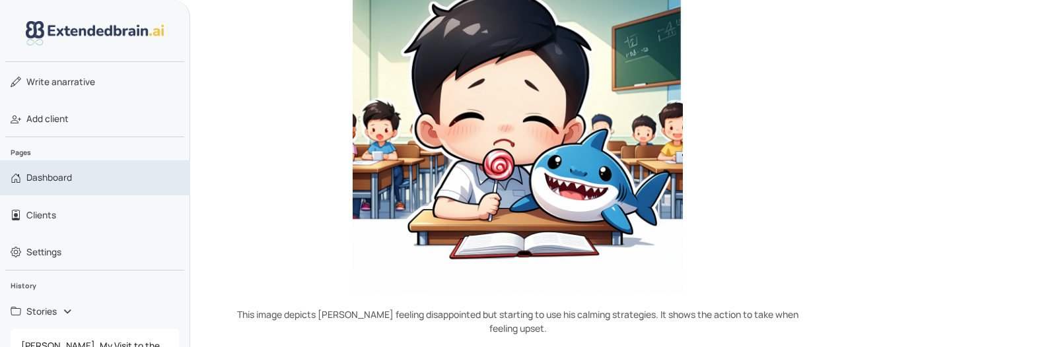
click at [46, 173] on span "Dashboard" at bounding box center [49, 177] width 46 height 13
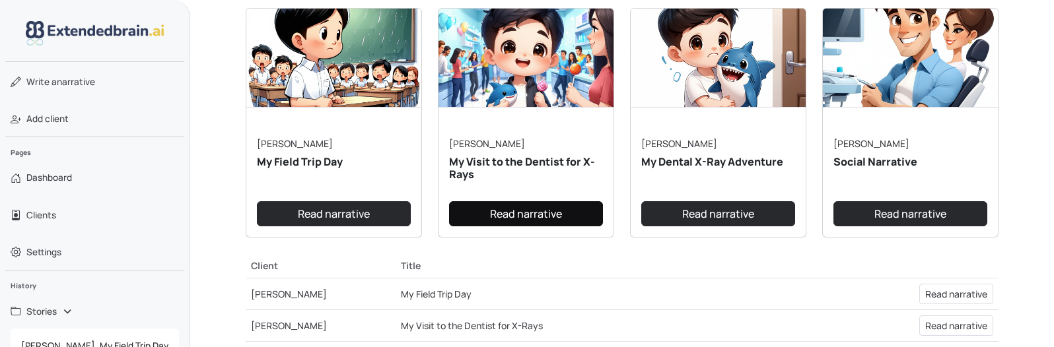
click at [555, 205] on link "Read narrative" at bounding box center [526, 213] width 154 height 25
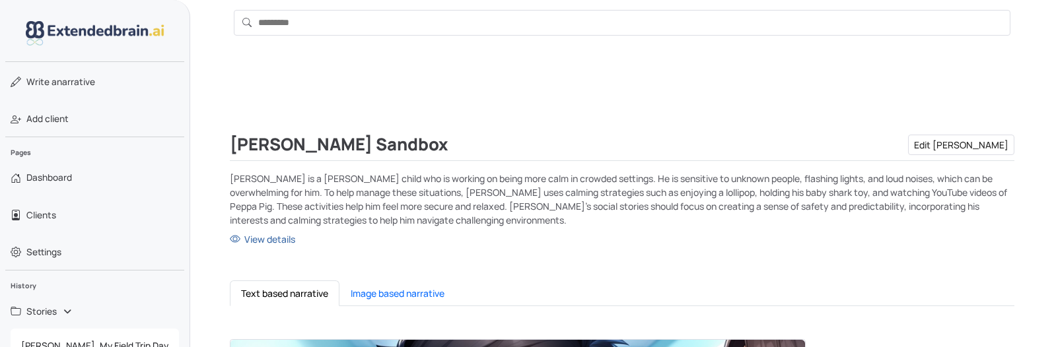
scroll to position [204, 0]
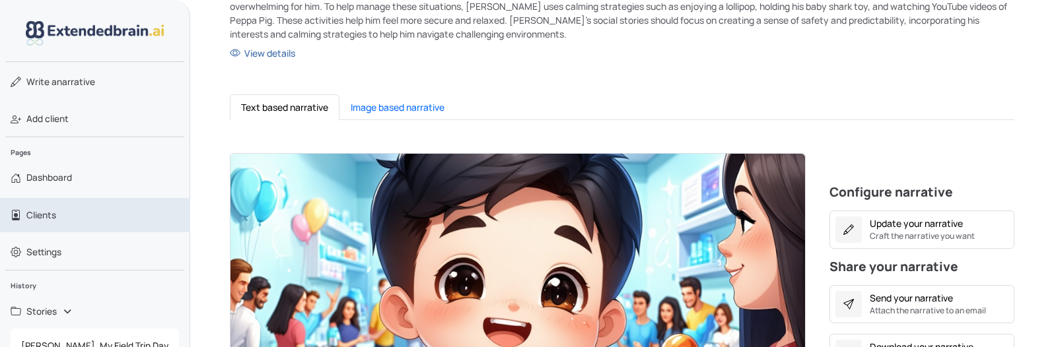
drag, startPoint x: 51, startPoint y: 209, endPoint x: 131, endPoint y: 202, distance: 80.2
click at [52, 209] on span "Clients" at bounding box center [41, 215] width 30 height 13
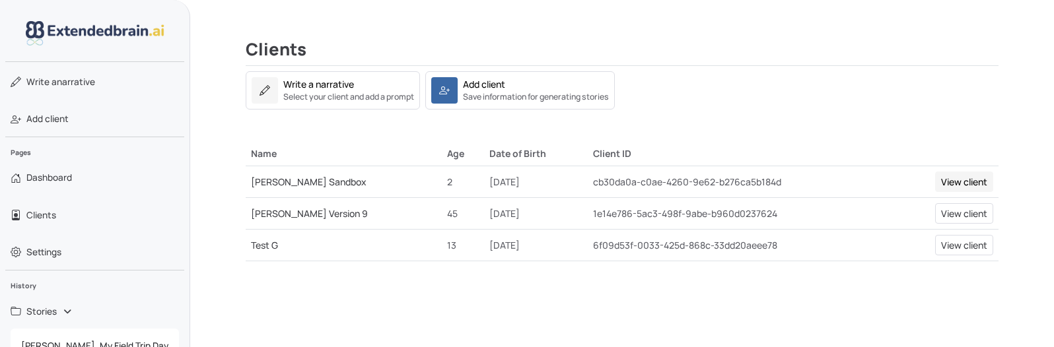
click at [970, 183] on link "View client" at bounding box center [964, 182] width 58 height 20
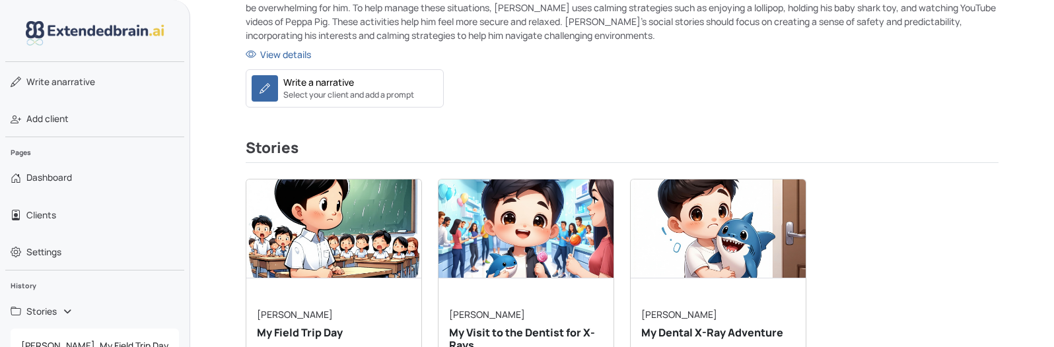
scroll to position [290, 0]
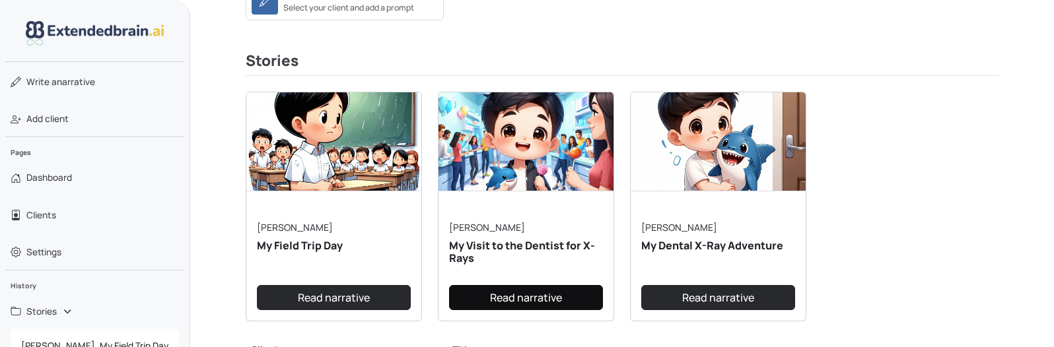
click at [532, 295] on link "Read narrative" at bounding box center [526, 297] width 154 height 25
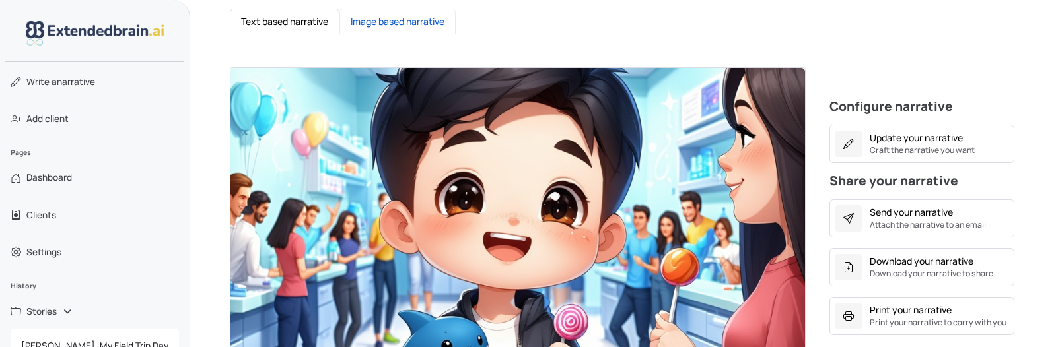
click at [423, 22] on button "Image based narrative" at bounding box center [397, 22] width 116 height 26
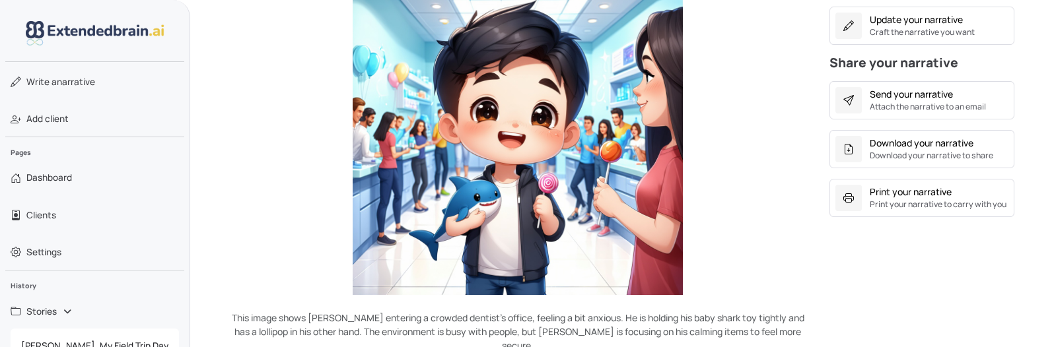
scroll to position [510, 0]
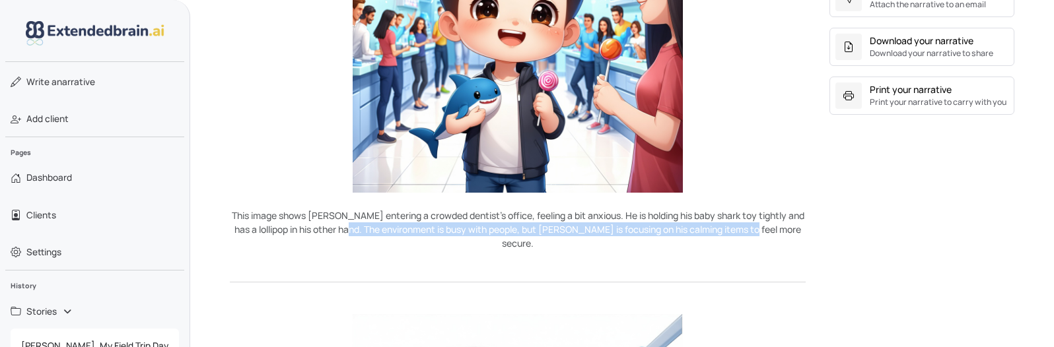
drag, startPoint x: 388, startPoint y: 230, endPoint x: 804, endPoint y: 224, distance: 415.9
click at [800, 224] on p "This image shows [PERSON_NAME] entering a crowded dentist's office, feeling a b…" at bounding box center [518, 230] width 576 height 42
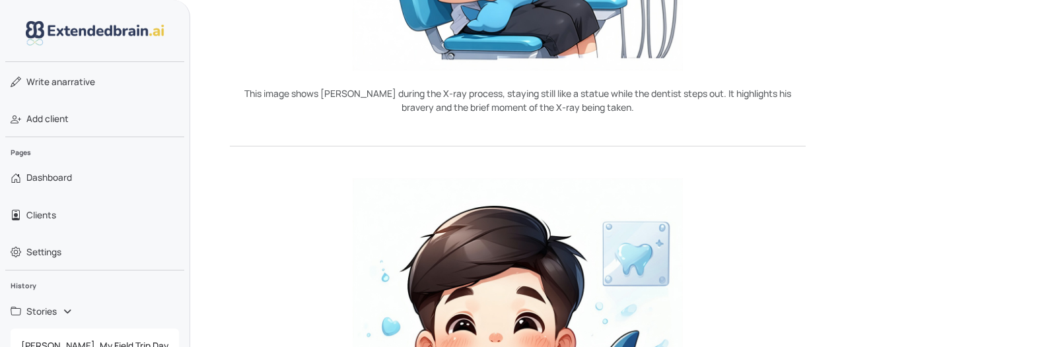
scroll to position [1776, 0]
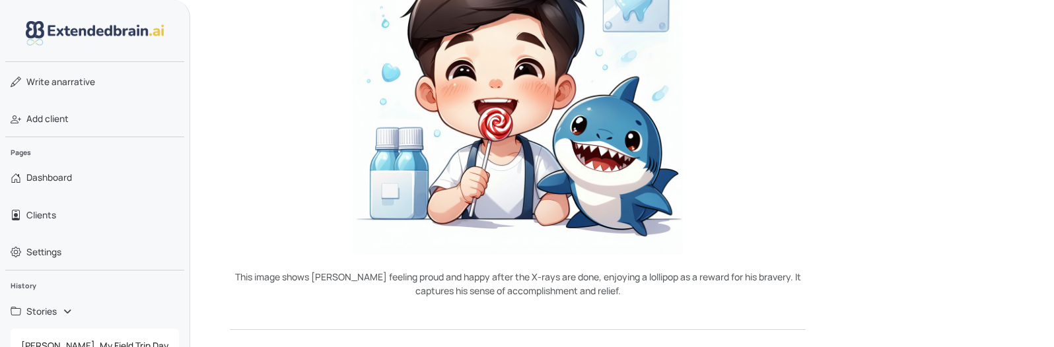
click at [500, 270] on p "This image shows [PERSON_NAME] feeling proud and happy after the X-rays are don…" at bounding box center [518, 284] width 576 height 28
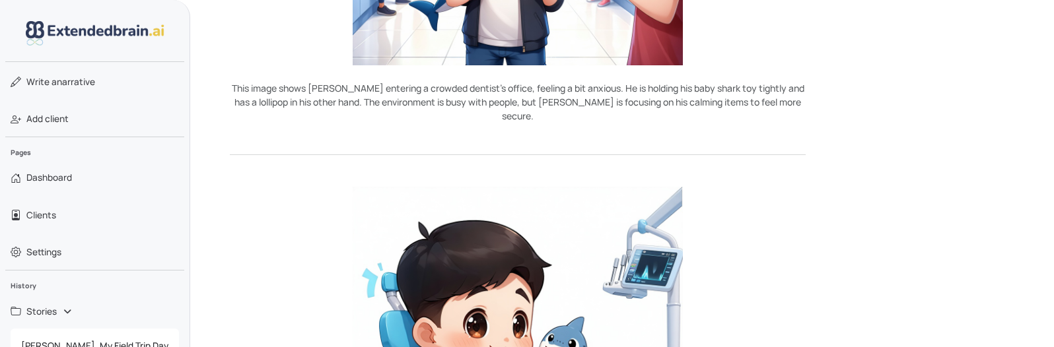
scroll to position [289, 0]
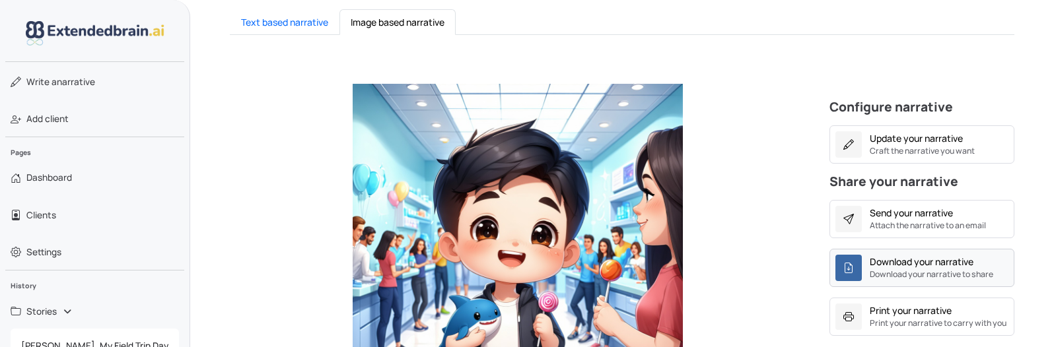
click at [939, 275] on small "Download your narrative to share" at bounding box center [930, 275] width 123 height 12
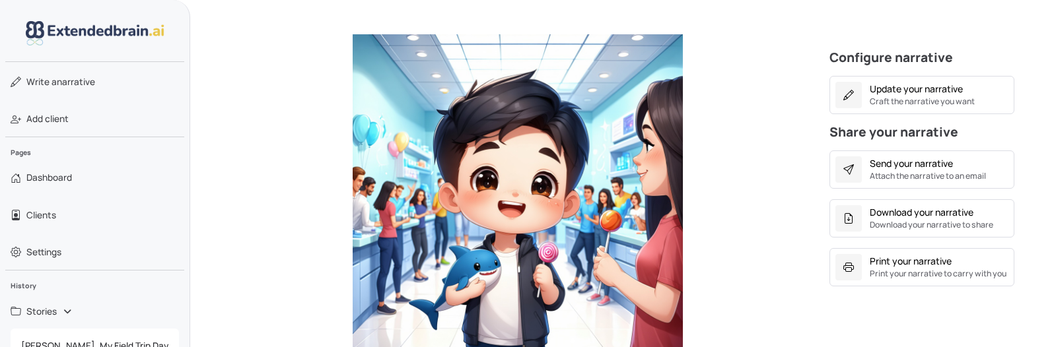
scroll to position [78, 0]
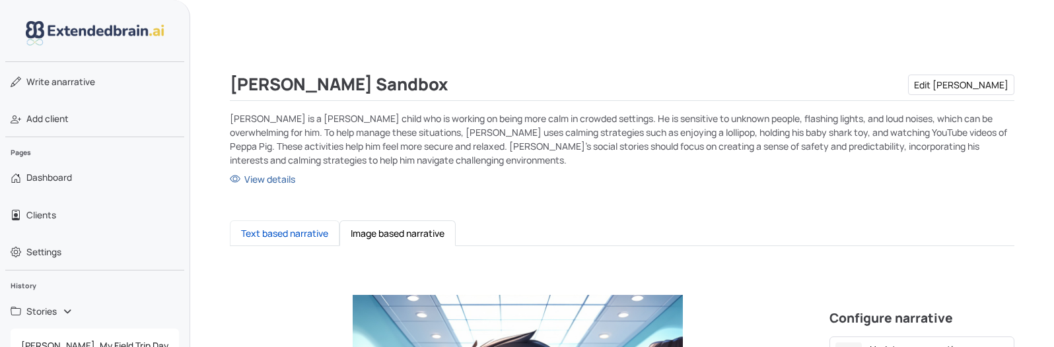
click at [290, 234] on button "Text based narrative" at bounding box center [285, 233] width 110 height 26
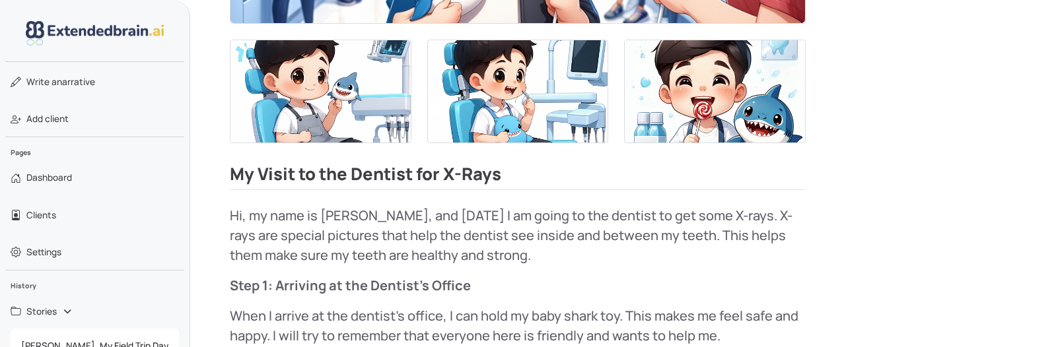
scroll to position [224, 0]
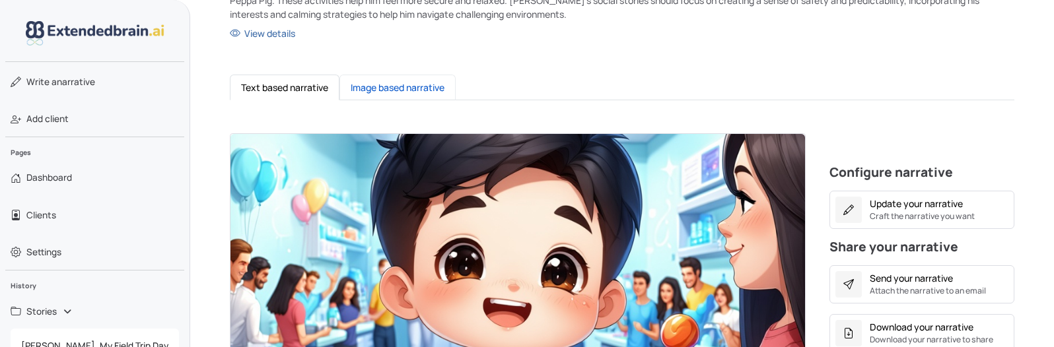
click at [429, 88] on button "Image based narrative" at bounding box center [397, 88] width 116 height 26
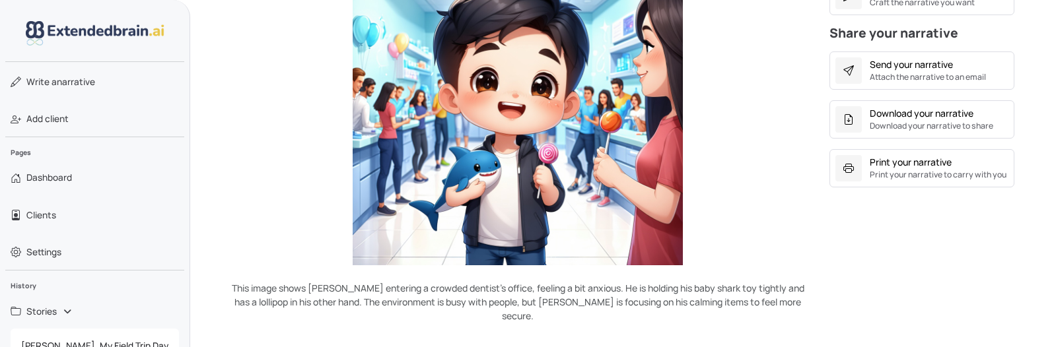
scroll to position [440, 0]
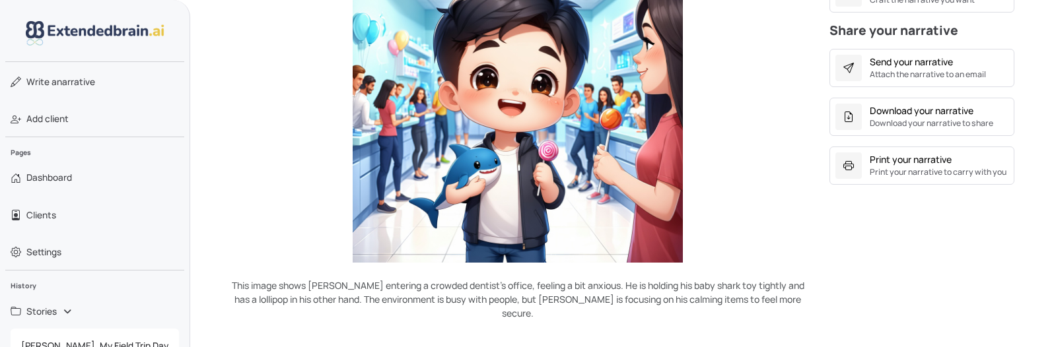
click at [368, 285] on p "This image shows [PERSON_NAME] entering a crowded dentist's office, feeling a b…" at bounding box center [518, 300] width 576 height 42
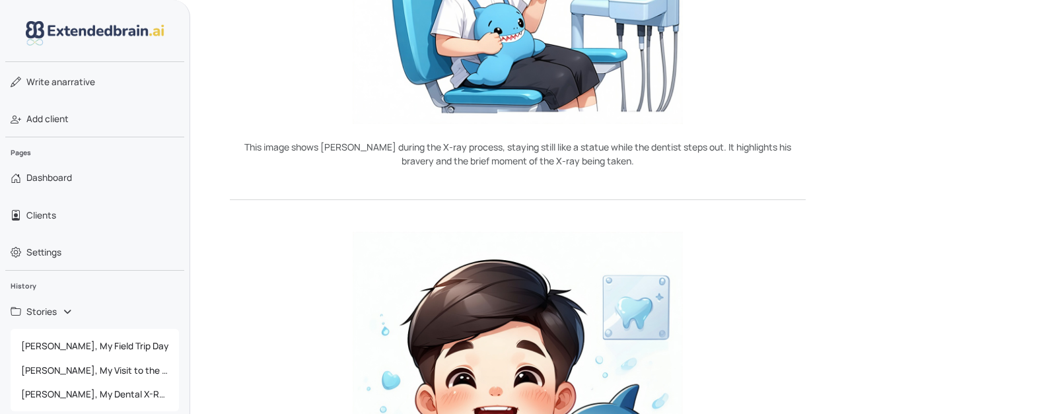
scroll to position [1853, 0]
